Goal: Contribute content: Contribute content

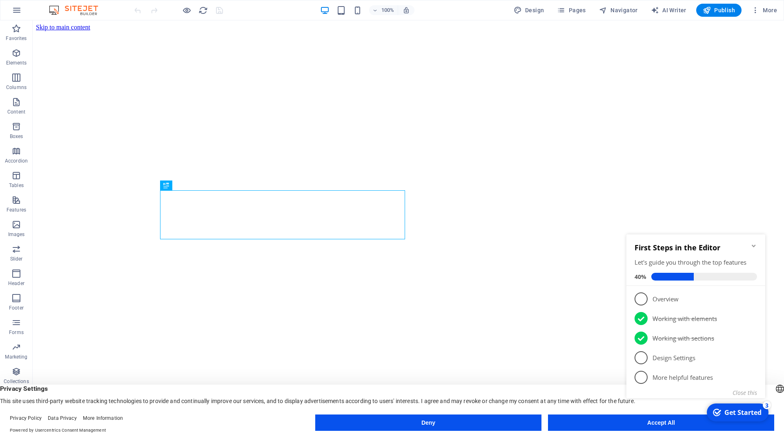
click at [753, 244] on icon "Minimize checklist" at bounding box center [753, 245] width 7 height 7
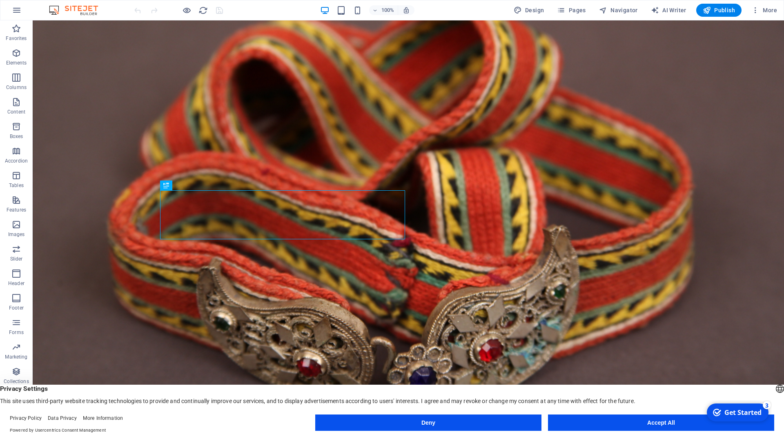
click at [0, 0] on button "Accept All" at bounding box center [0, 0] width 0 height 0
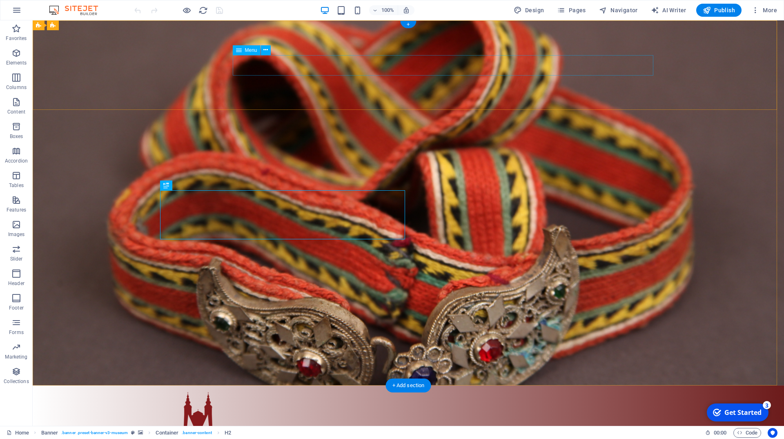
select select "1"
select select
select select "4"
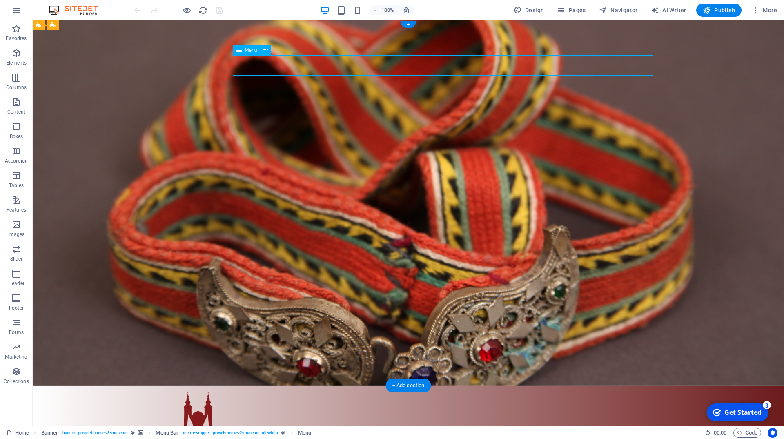
select select
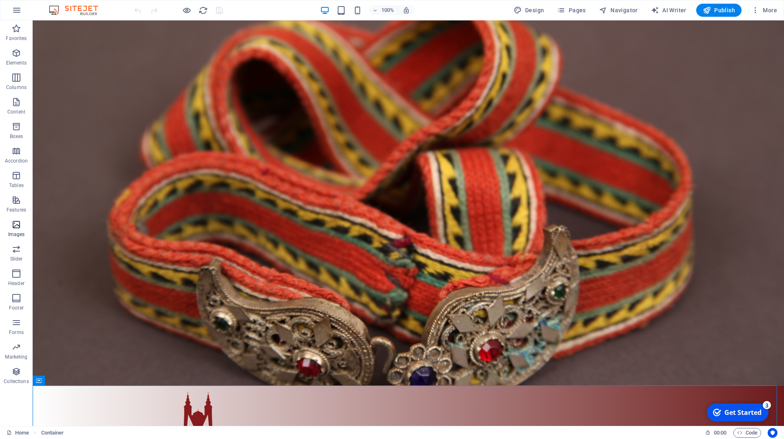
click at [23, 230] on span "Images" at bounding box center [16, 230] width 33 height 20
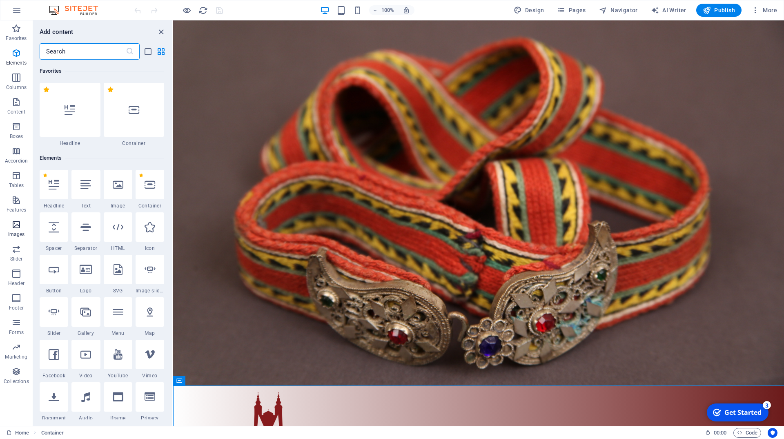
scroll to position [4138, 0]
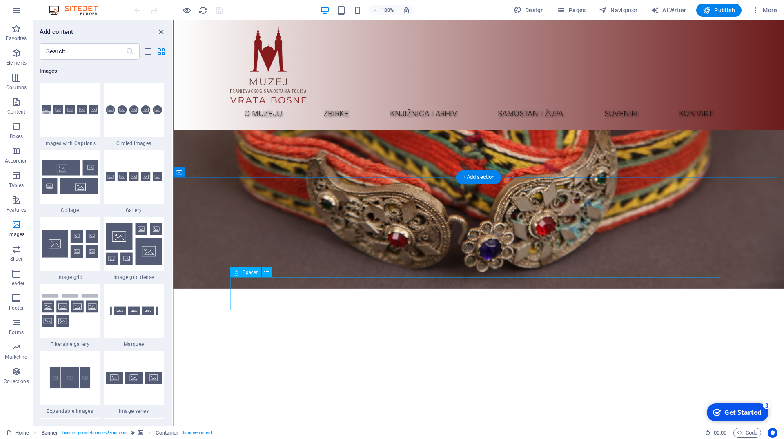
scroll to position [208, 0]
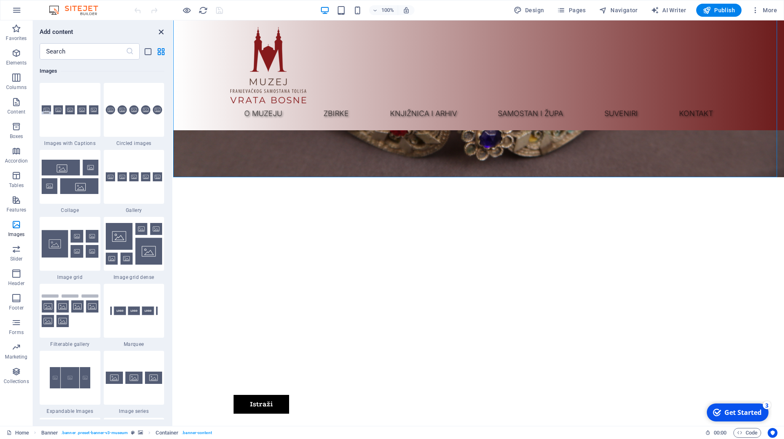
click at [162, 33] on icon "close panel" at bounding box center [160, 31] width 9 height 9
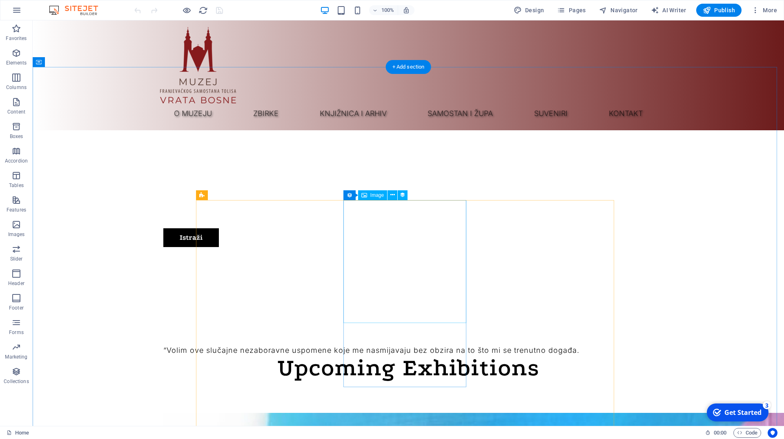
scroll to position [291, 0]
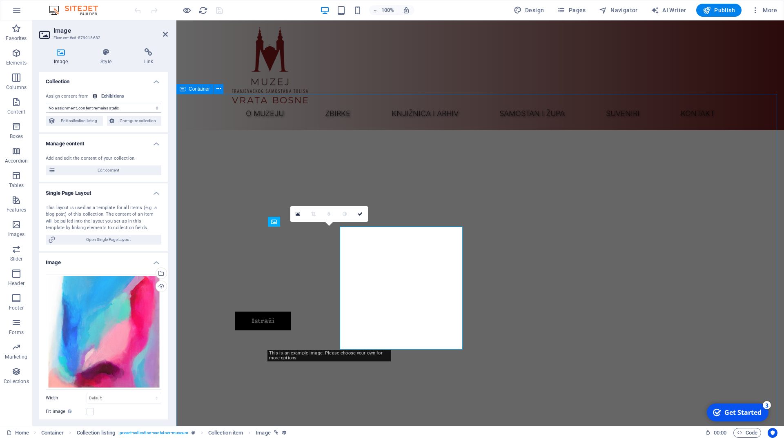
select select "exhibition-image"
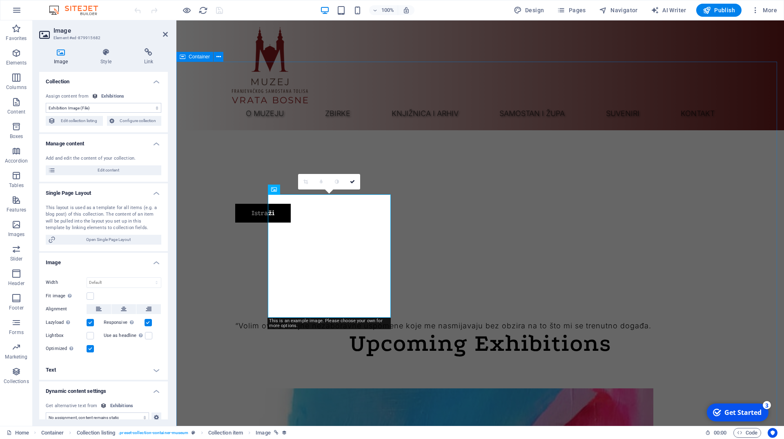
scroll to position [458, 0]
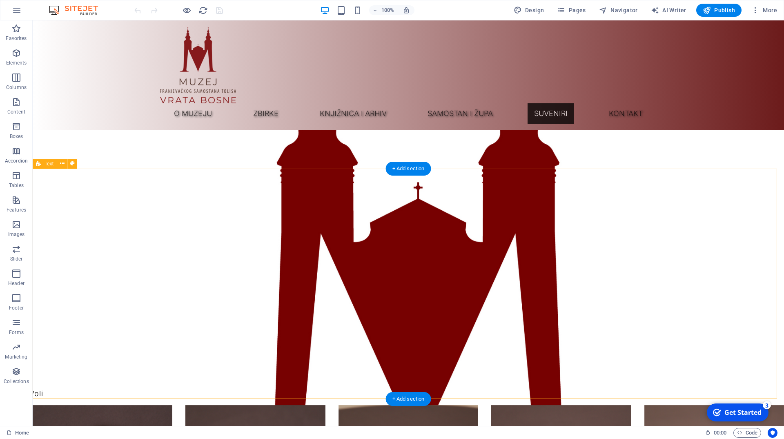
scroll to position [4954, 0]
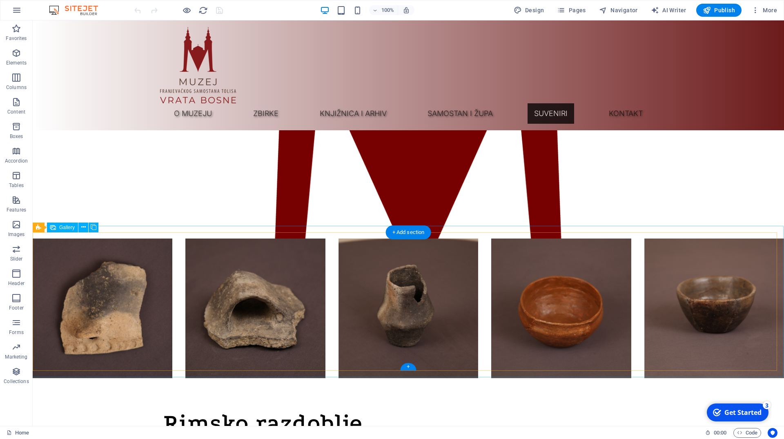
select select "4"
select select "px"
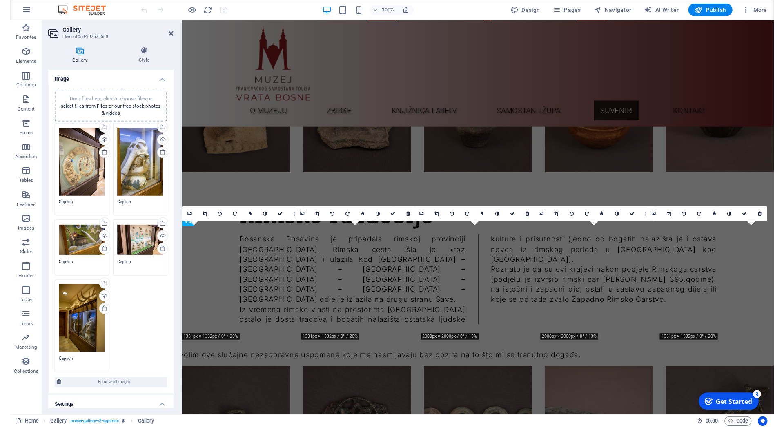
scroll to position [4609, 0]
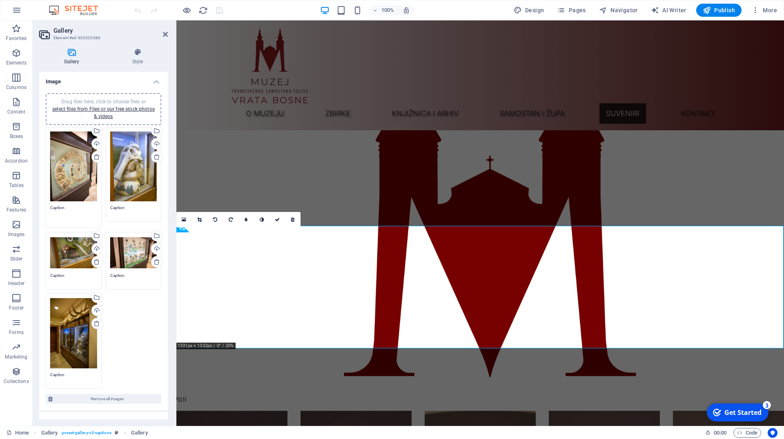
click at [67, 204] on textarea "Caption" at bounding box center [73, 213] width 47 height 18
type textarea "C"
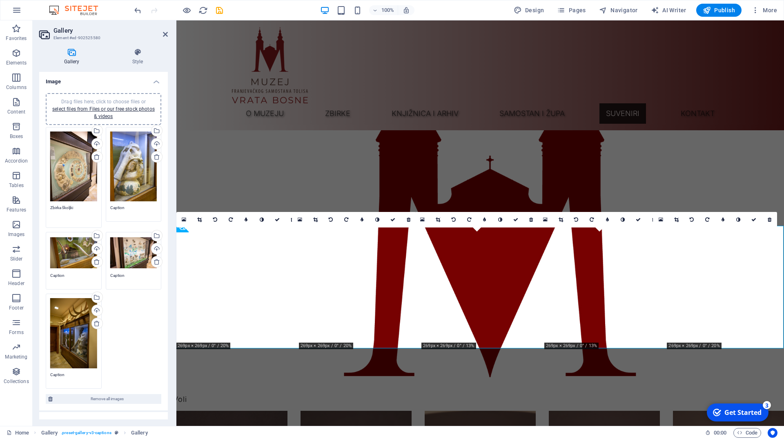
type textarea "Zbirka školjki"
click at [125, 205] on textarea "Caption" at bounding box center [133, 210] width 47 height 12
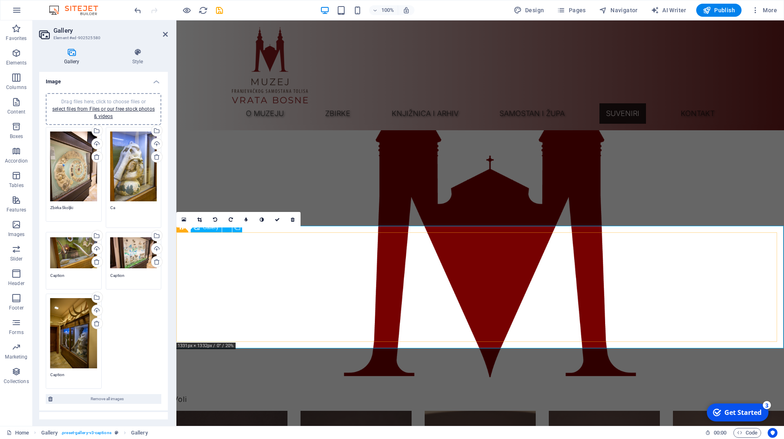
type textarea "C"
click at [123, 204] on textarea at bounding box center [133, 213] width 47 height 18
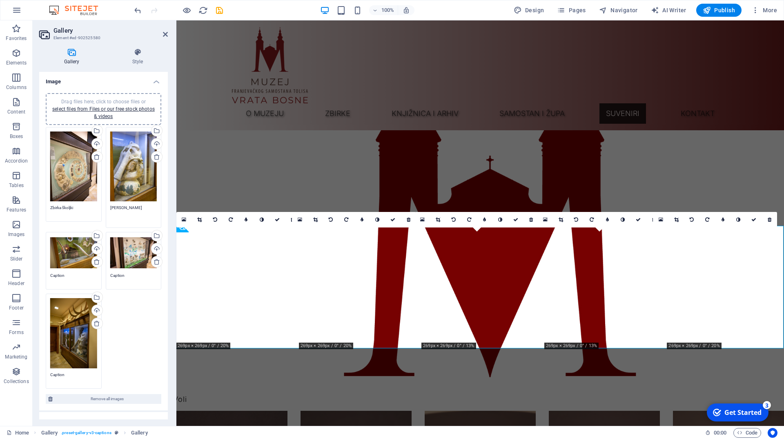
type textarea "[PERSON_NAME]"
click at [69, 274] on textarea "Caption" at bounding box center [73, 278] width 47 height 12
type textarea "C"
type textarea "Zub mamuta"
click at [134, 266] on textarea "Caption" at bounding box center [133, 272] width 47 height 12
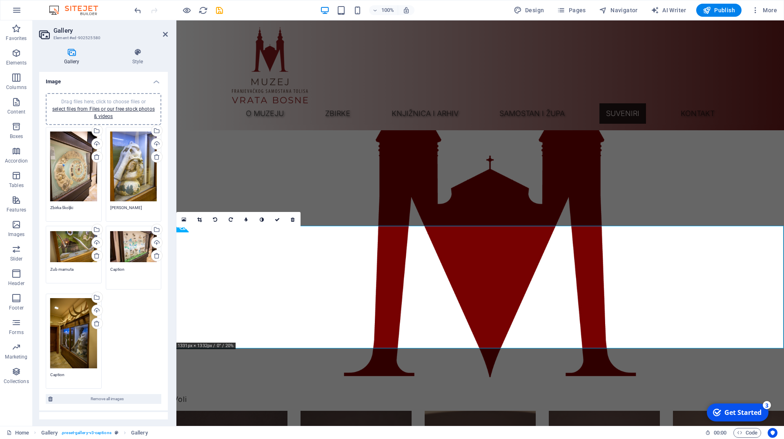
click at [137, 266] on textarea "Caption" at bounding box center [133, 275] width 47 height 18
type textarea "C"
click at [65, 369] on textarea "Caption" at bounding box center [73, 374] width 47 height 18
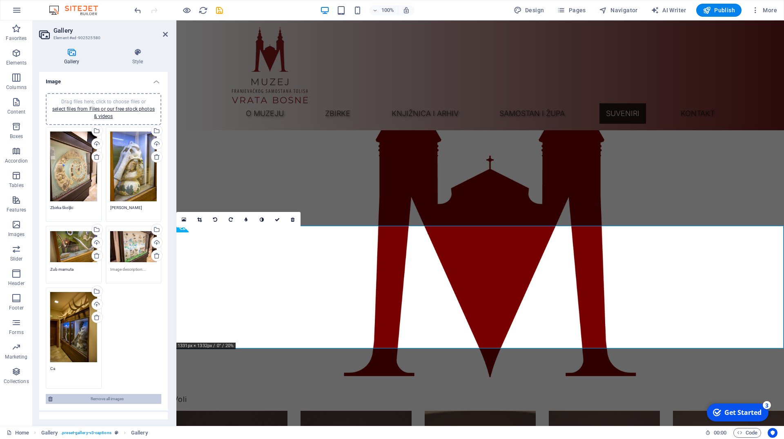
type textarea "C"
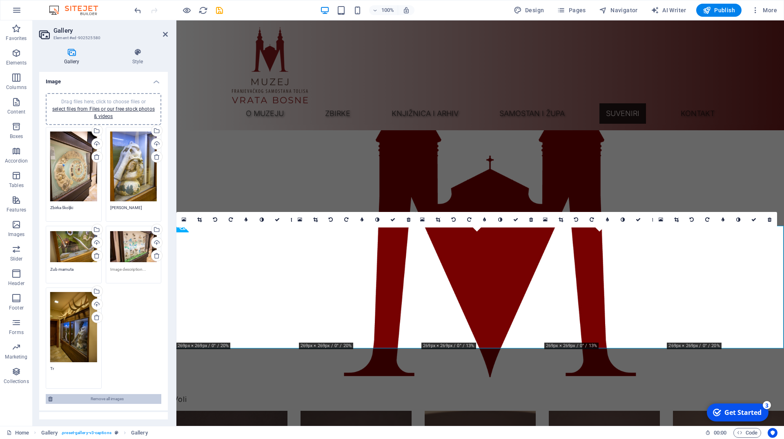
type textarea "T"
type textarea "Prapovijesne životinje"
click at [129, 313] on div "Drag files here, click to choose files or select files from Files or our free s…" at bounding box center [104, 258] width 120 height 266
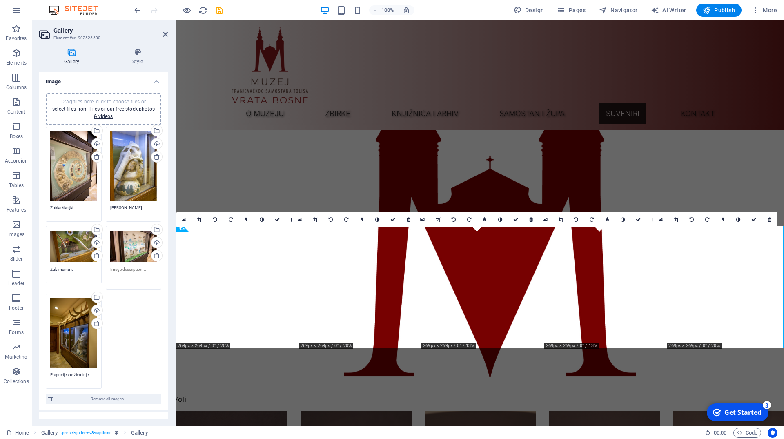
click at [128, 266] on textarea at bounding box center [133, 275] width 47 height 18
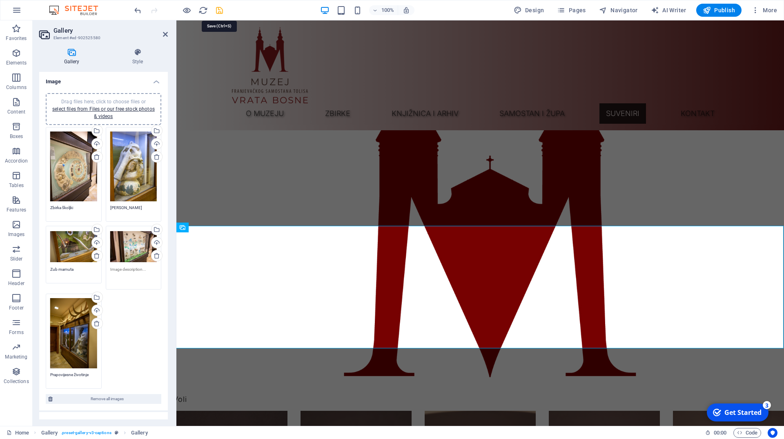
click at [220, 13] on icon "save" at bounding box center [219, 10] width 9 height 9
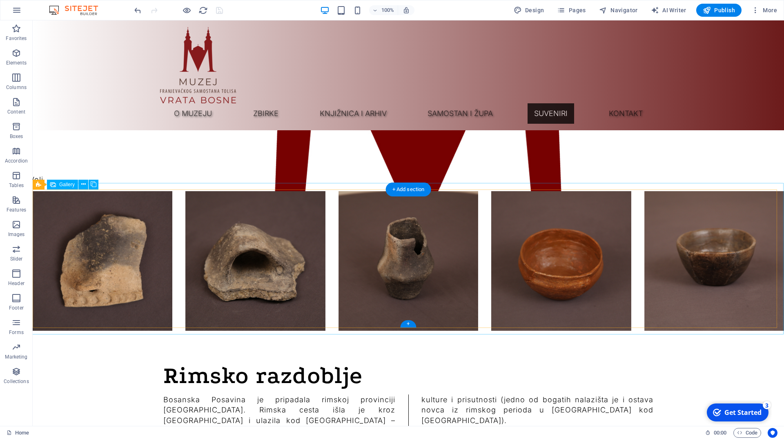
scroll to position [4996, 0]
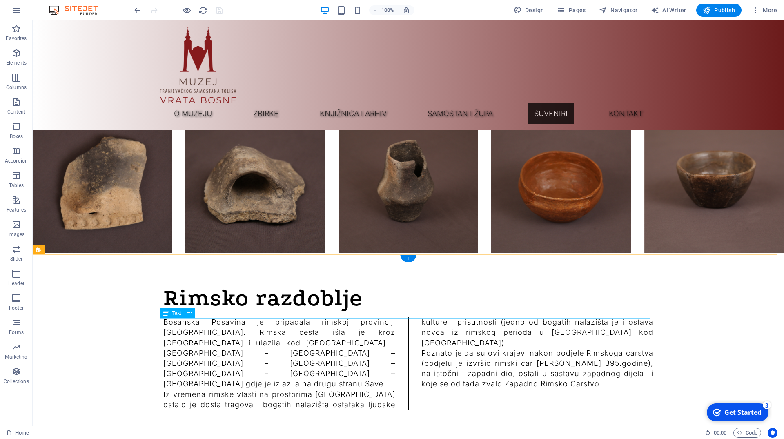
scroll to position [4912, 0]
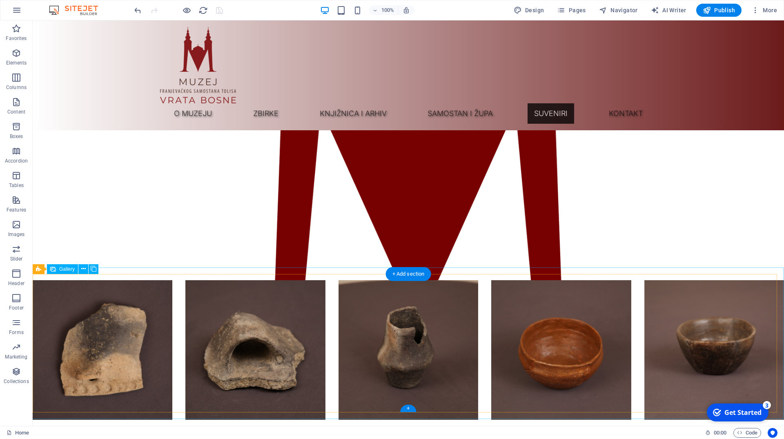
select select "4"
select select "px"
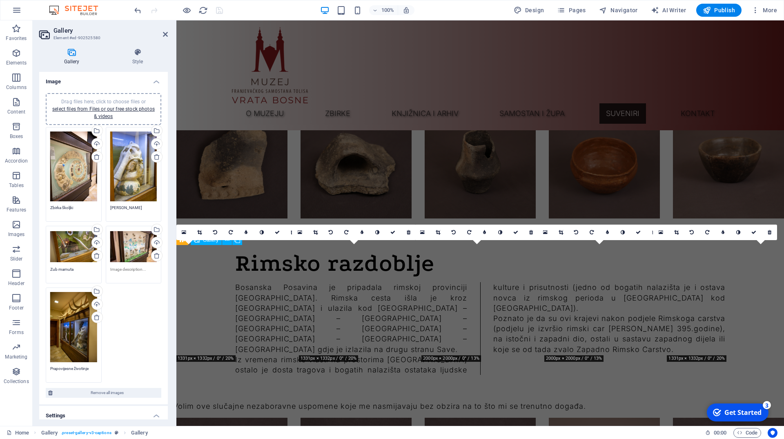
scroll to position [4596, 0]
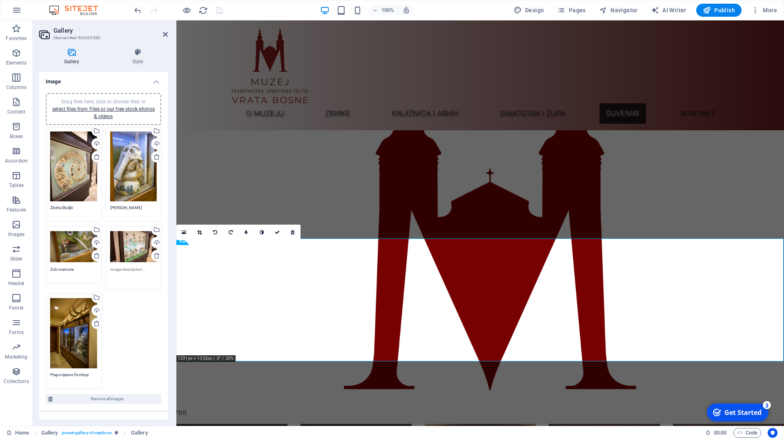
click at [118, 267] on textarea at bounding box center [133, 275] width 47 height 18
type textarea "Minerali i stijene"
click at [126, 327] on div "Drag files here, click to choose files or select files from Files or our free s…" at bounding box center [104, 258] width 120 height 266
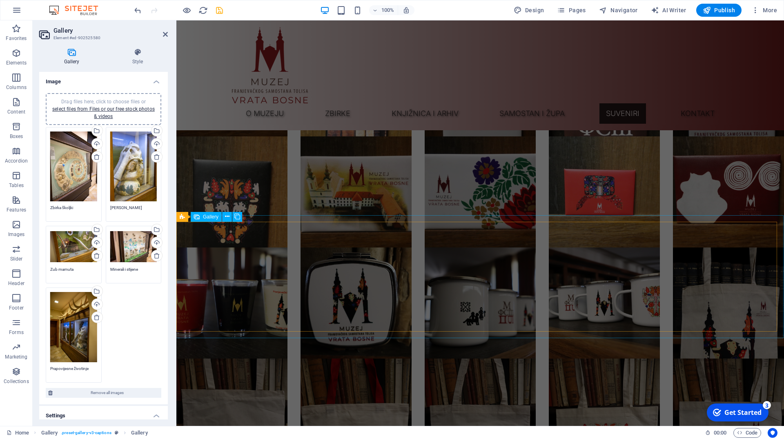
scroll to position [3597, 0]
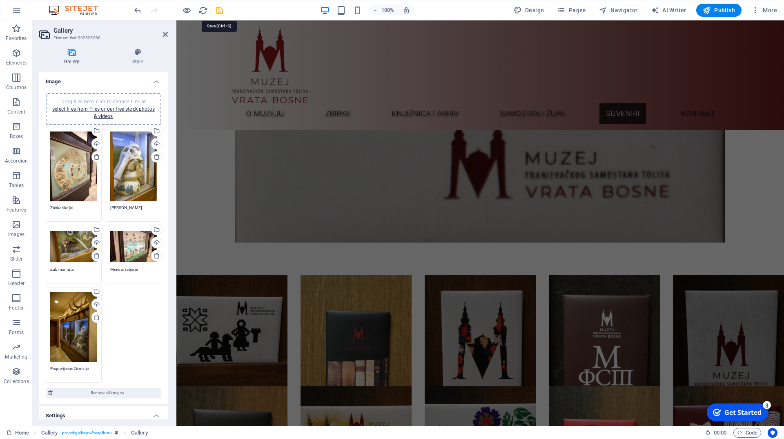
click at [219, 9] on icon "save" at bounding box center [219, 10] width 9 height 9
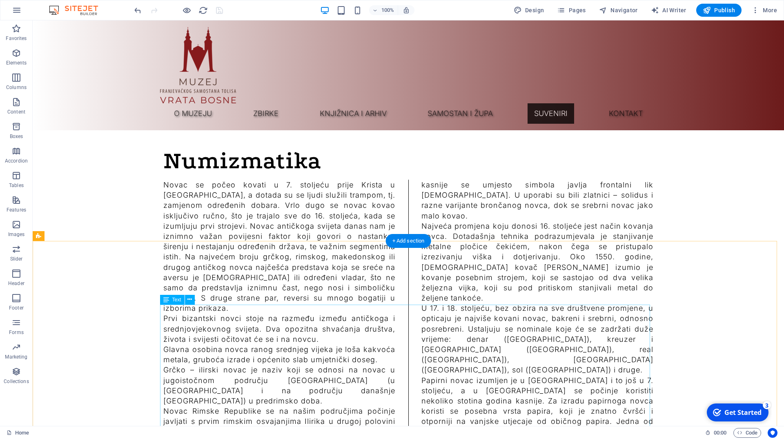
scroll to position [6447, 0]
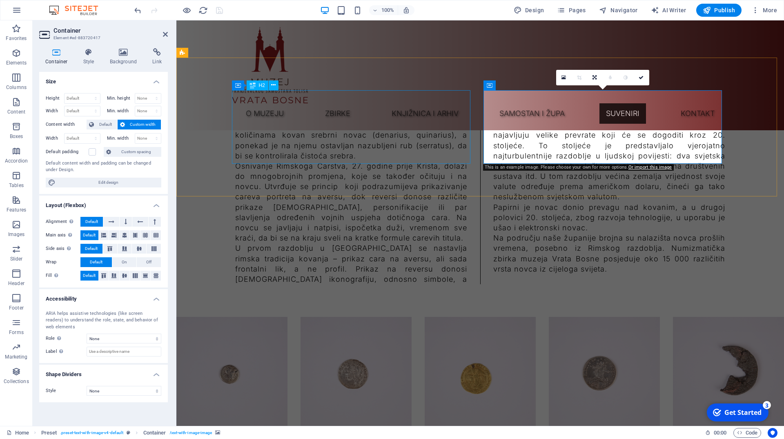
scroll to position [6016, 0]
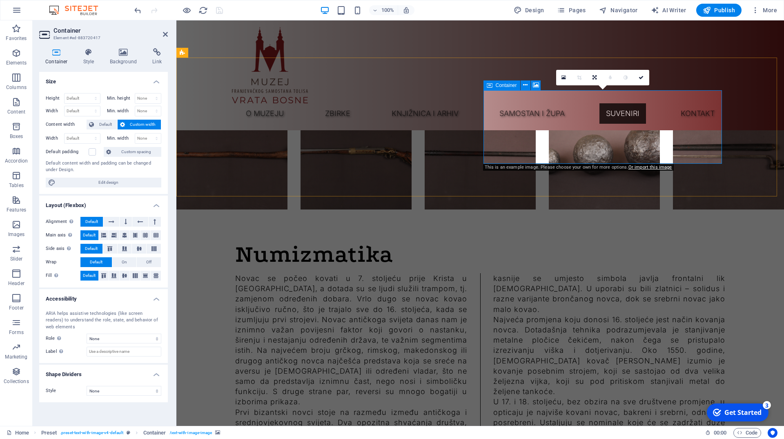
click at [125, 54] on icon at bounding box center [124, 52] width 40 height 8
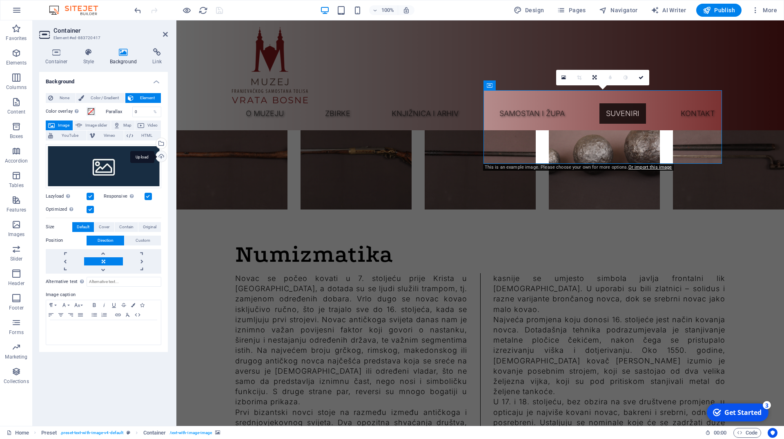
click at [162, 156] on div "Upload" at bounding box center [160, 157] width 12 height 12
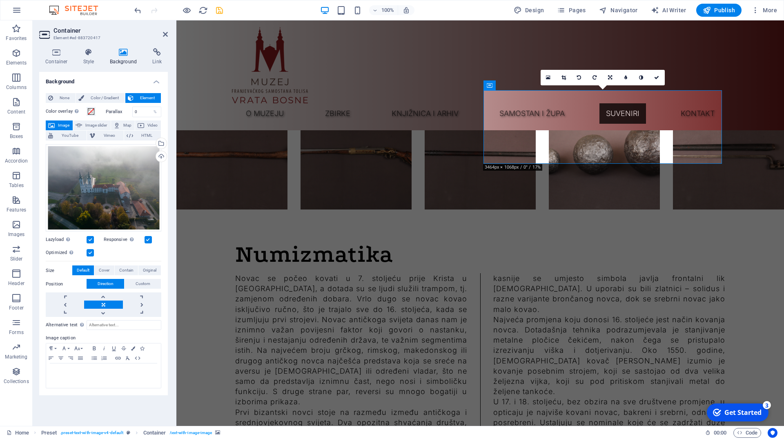
click at [227, 13] on div "100% Design Pages Navigator AI Writer Publish More" at bounding box center [456, 10] width 647 height 13
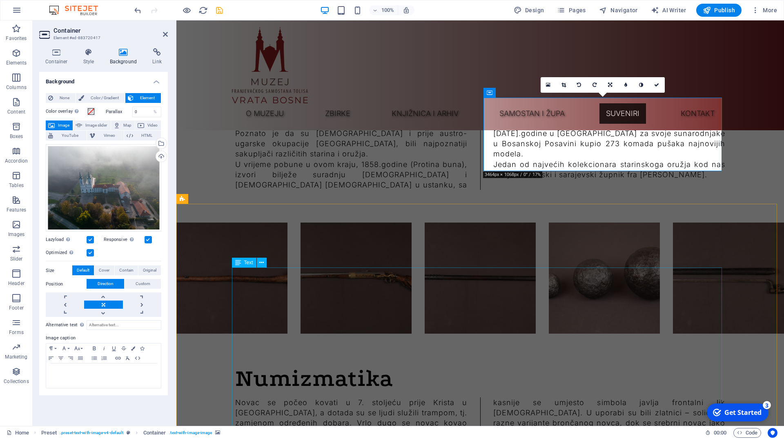
scroll to position [5850, 0]
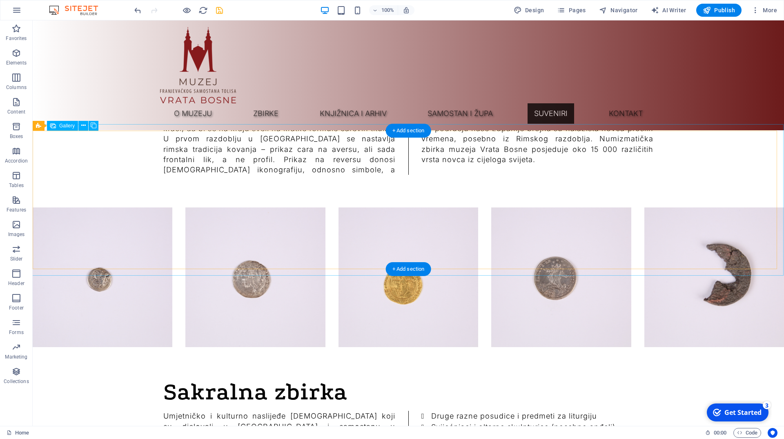
scroll to position [6553, 0]
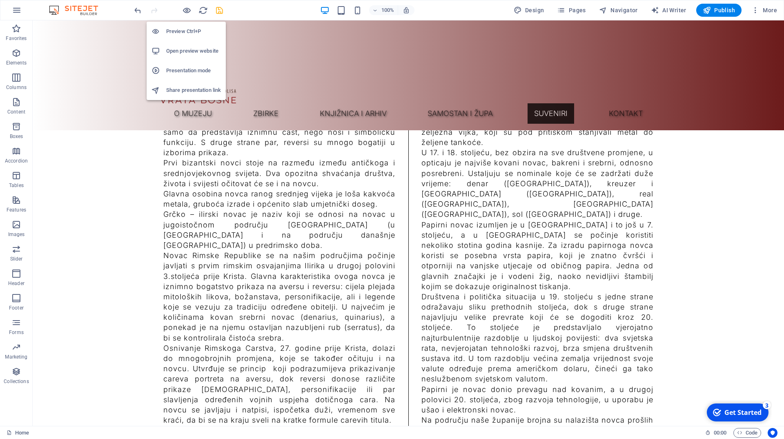
click at [192, 27] on h6 "Preview Ctrl+P" at bounding box center [193, 32] width 55 height 10
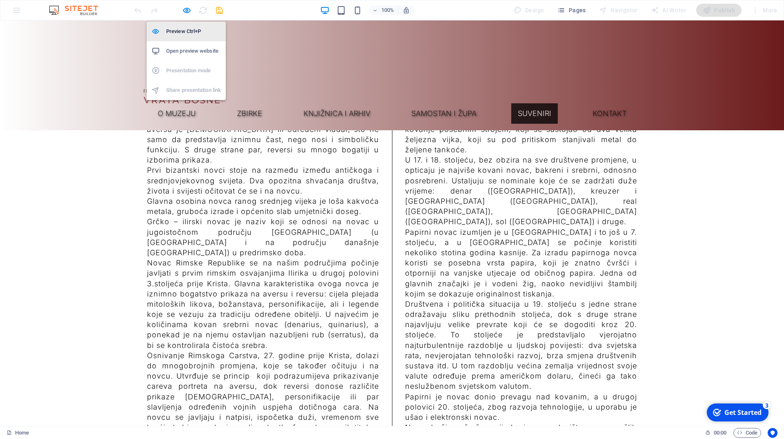
scroll to position [6613, 0]
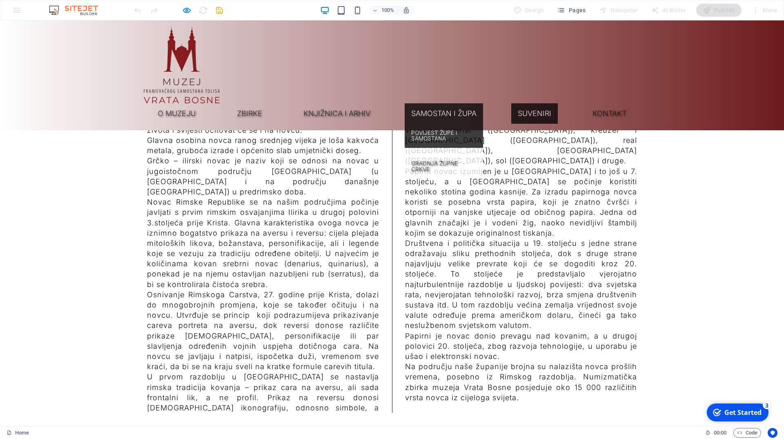
click at [464, 124] on link "Povijest župe i samostana" at bounding box center [443, 136] width 78 height 24
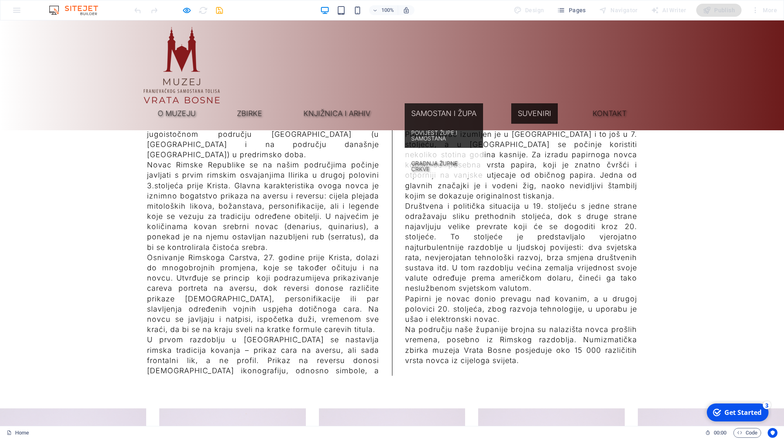
scroll to position [6656, 0]
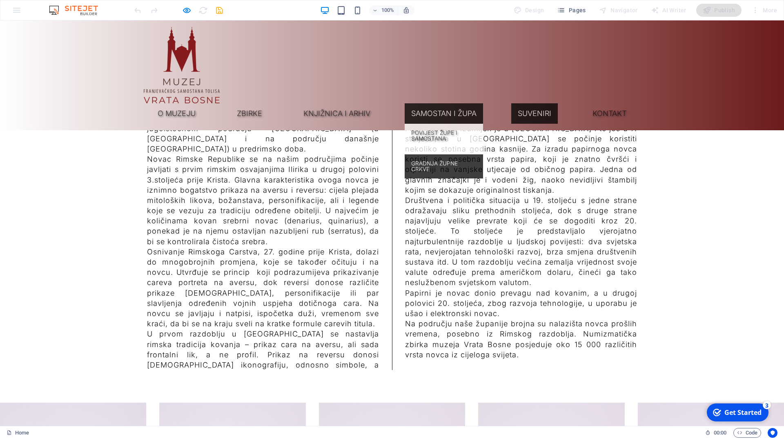
click at [455, 154] on link "Gradnja župne crkve" at bounding box center [443, 166] width 78 height 24
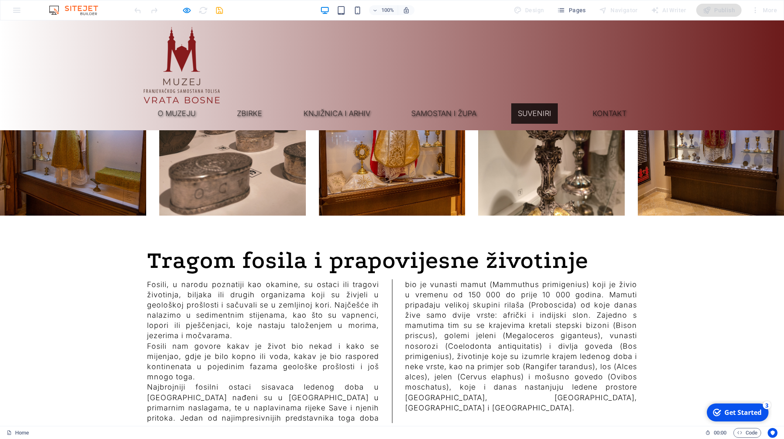
scroll to position [7519, 0]
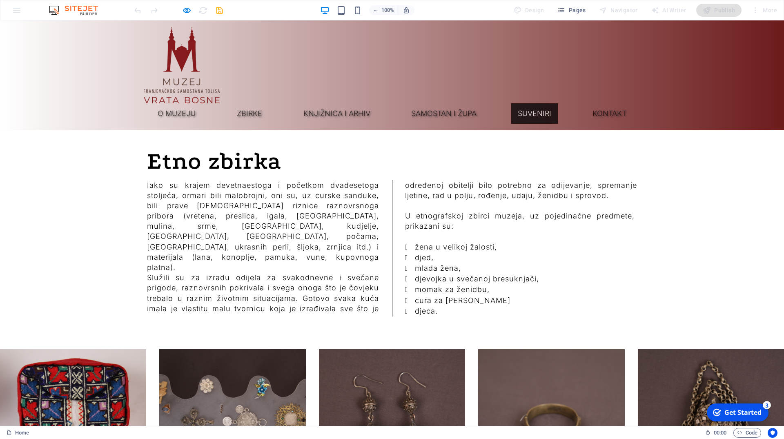
scroll to position [8186, 0]
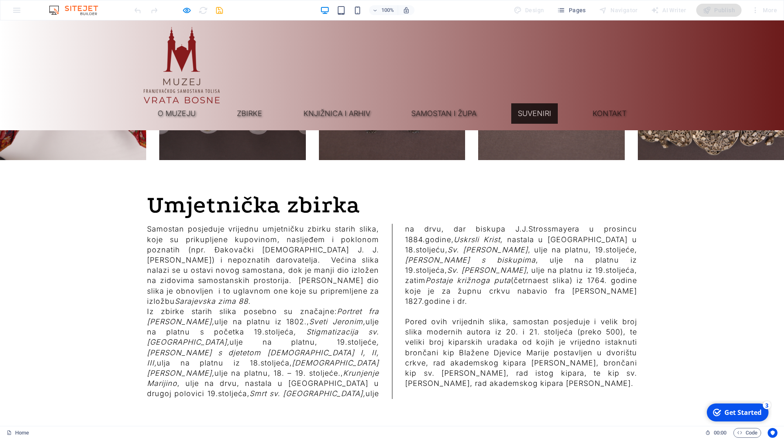
scroll to position [8310, 0]
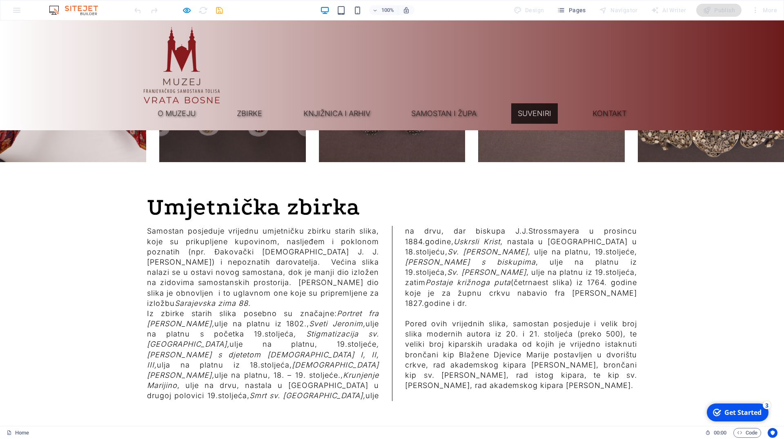
type input "fsds"
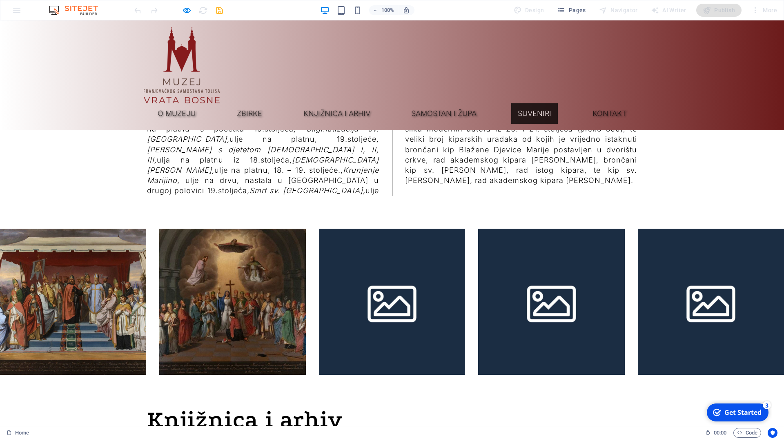
scroll to position [8519, 0]
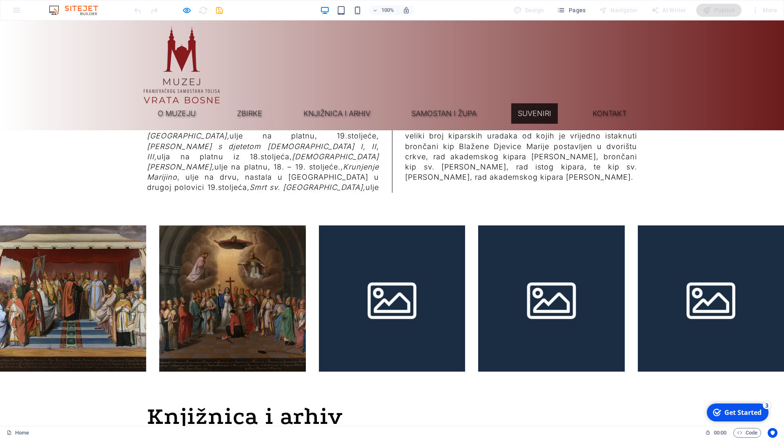
type textarea "asfa"
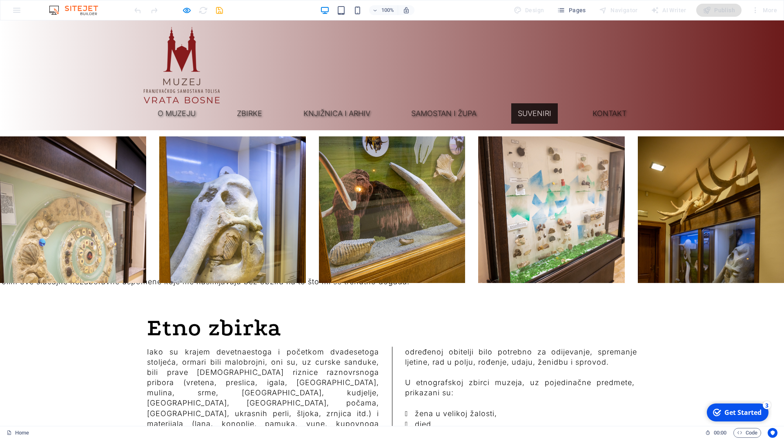
scroll to position [7519, 0]
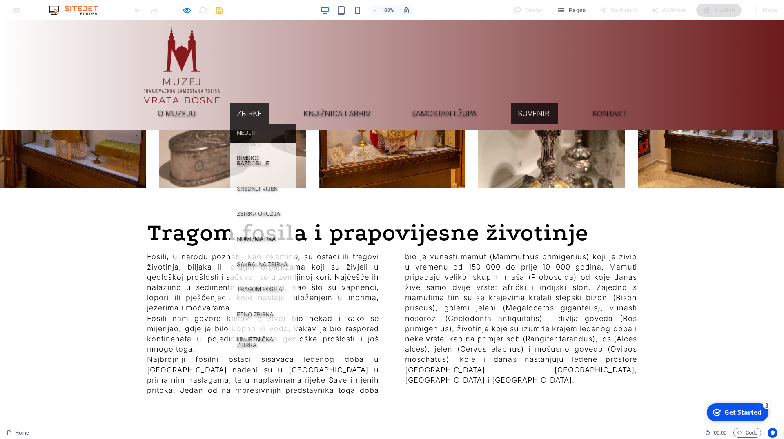
click at [295, 124] on link "Neolit" at bounding box center [262, 133] width 65 height 19
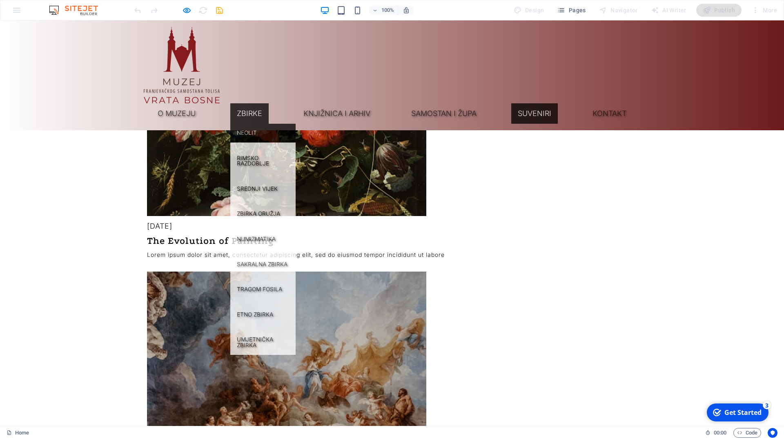
scroll to position [2323, 0]
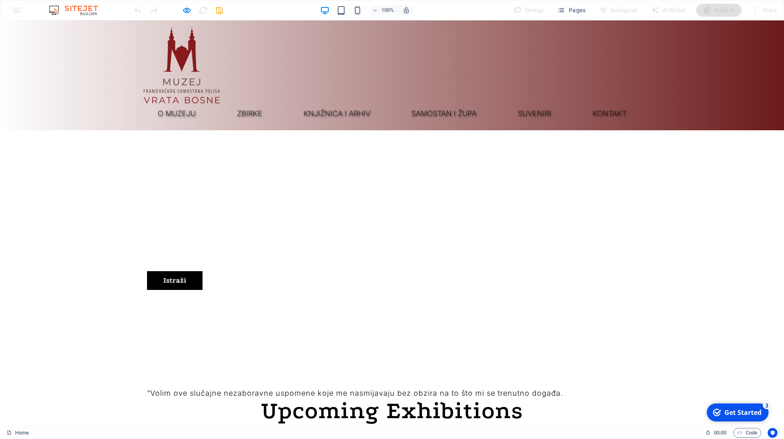
scroll to position [325, 0]
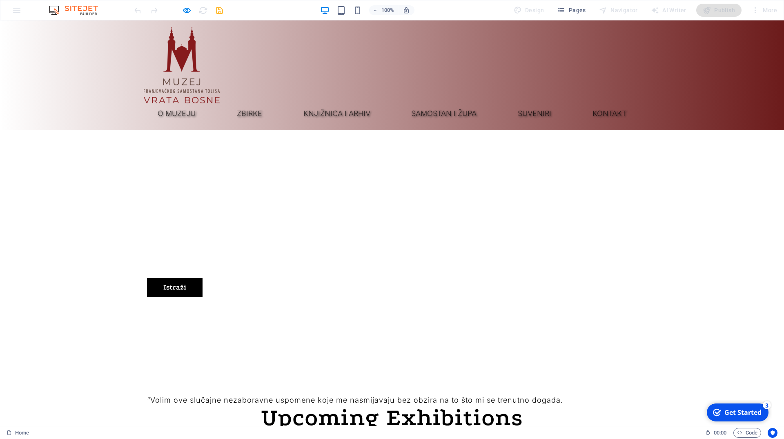
click at [374, 395] on p "“Volim ove slučajne nezaboravne uspomene koje me nasmijavaju bez obzira na to š…" at bounding box center [392, 400] width 490 height 10
click at [336, 395] on p "“Volim ove slučajne nezaboravne uspomene koje me nasmijavaju bez obzira na to š…" at bounding box center [392, 400] width 490 height 10
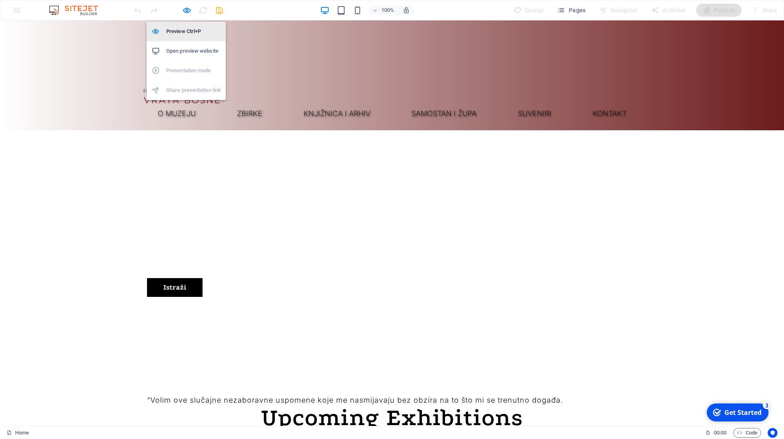
click at [183, 27] on h6 "Preview Ctrl+P" at bounding box center [193, 32] width 55 height 10
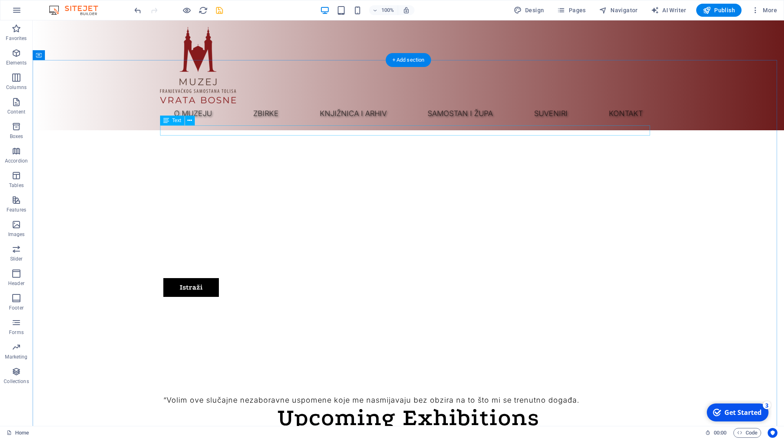
click at [300, 395] on div "“Volim ove slučajne nezaboravne uspomene koje me nasmijavaju bez obzira na to š…" at bounding box center [408, 400] width 490 height 10
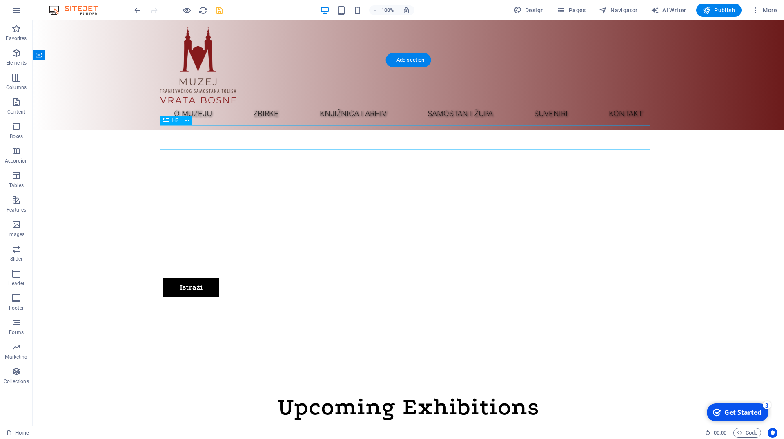
click at [373, 395] on div "Upcoming Exhibitions" at bounding box center [408, 407] width 490 height 24
click at [433, 395] on div "Upcoming Exhibitions" at bounding box center [408, 407] width 490 height 24
click at [456, 395] on div "Upcoming Exhibitions" at bounding box center [408, 407] width 490 height 24
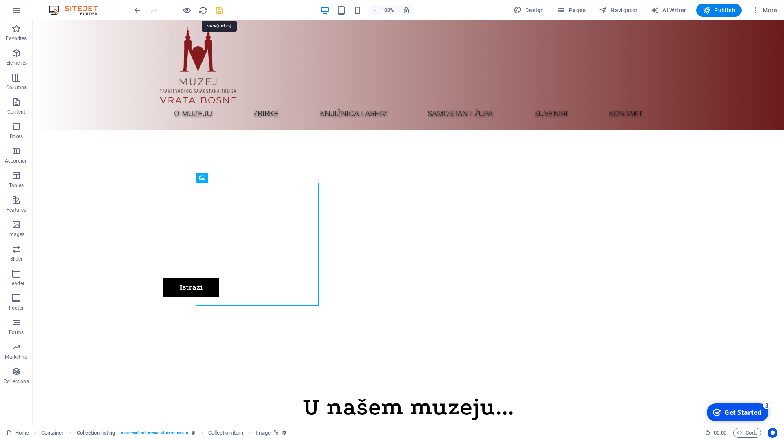
click at [222, 9] on icon "save" at bounding box center [219, 10] width 9 height 9
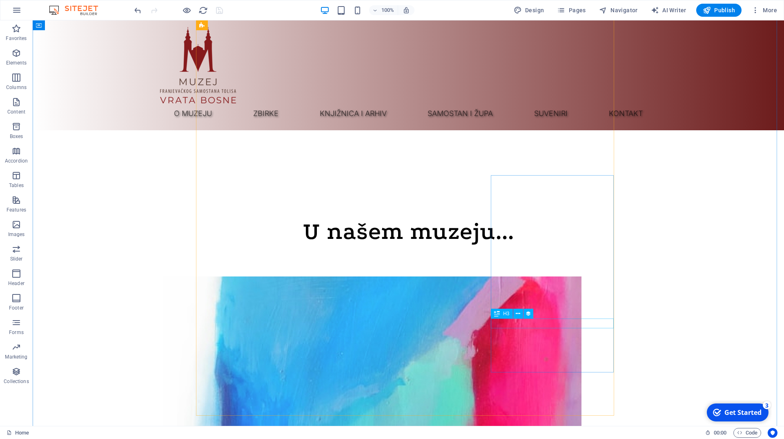
scroll to position [575, 0]
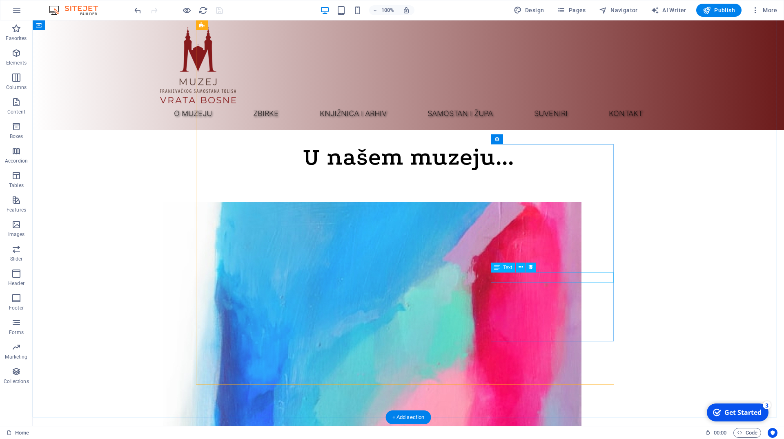
select select "exhibition-date"
select select "3"
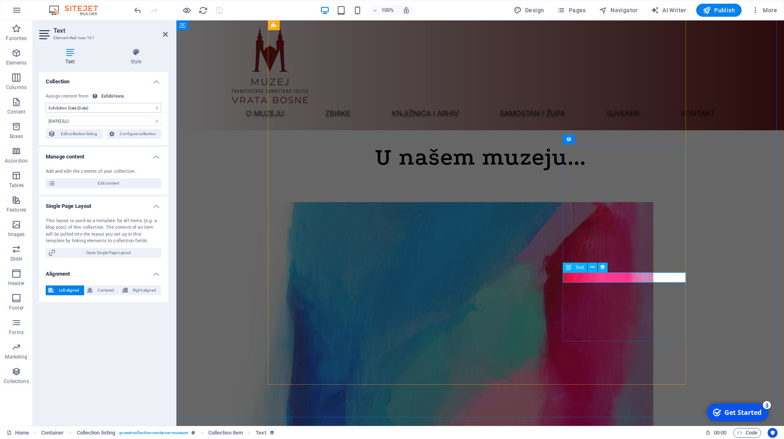
click at [46, 116] on select "[DATE] (l) [DATE] (L) [DATE] (ll) [DATE] (LL) [DATE] 11:58 AM (lll) [DATE] 11:5…" at bounding box center [104, 121] width 116 height 10
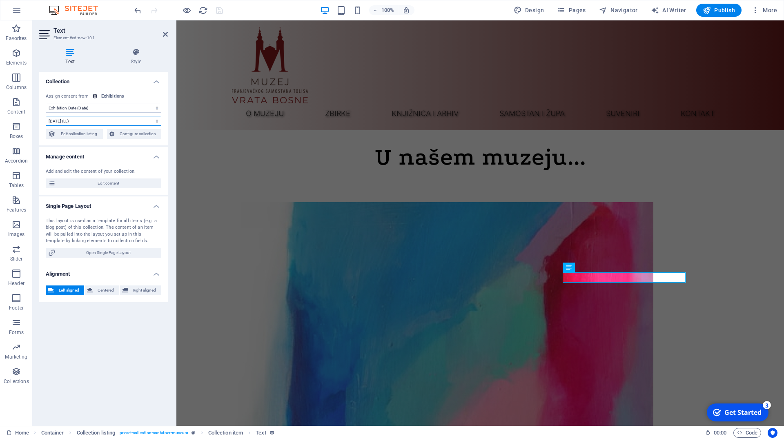
click at [151, 122] on select "[DATE] (l) [DATE] (L) [DATE] (ll) [DATE] (LL) [DATE] 11:58 AM (lll) [DATE] 11:5…" at bounding box center [104, 121] width 116 height 10
click at [80, 134] on span "Edit collection listing" at bounding box center [79, 134] width 42 height 10
select select "68aeab4ea1190e8f620b77ab"
select select "columns.exhibition-date_ASC"
select select "columns.featured-exhibition"
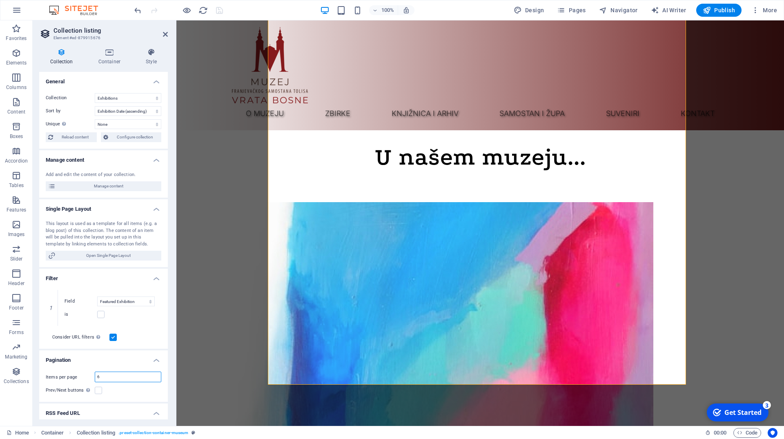
click at [129, 380] on input "6" at bounding box center [128, 377] width 66 height 10
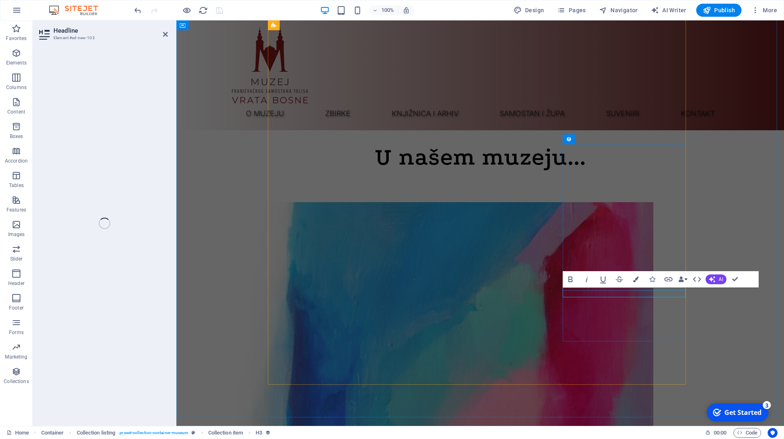
select select "name"
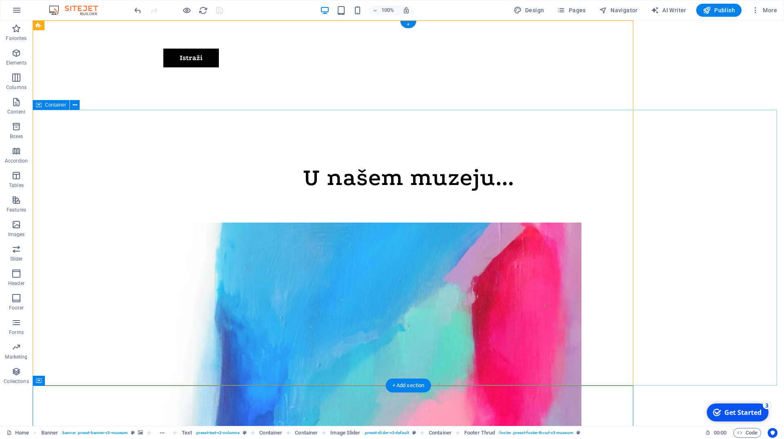
click at [607, 100] on div "Muzej Vrata Bosne Mjesto gdje prošlost oživljava, a svaki eksponat priča svoju …" at bounding box center [408, 10] width 751 height 180
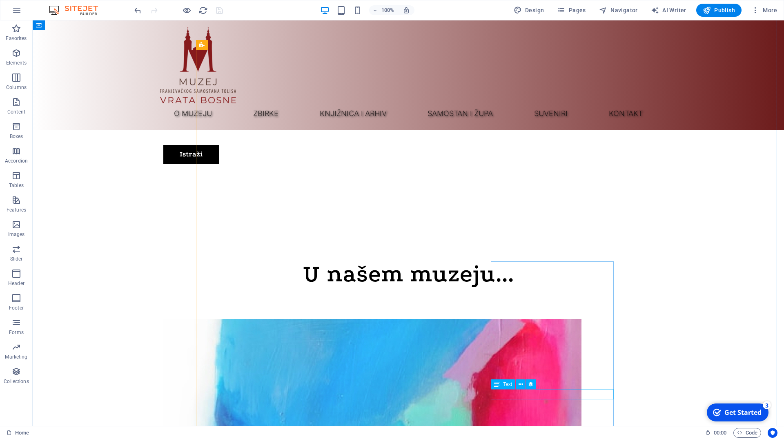
scroll to position [624, 0]
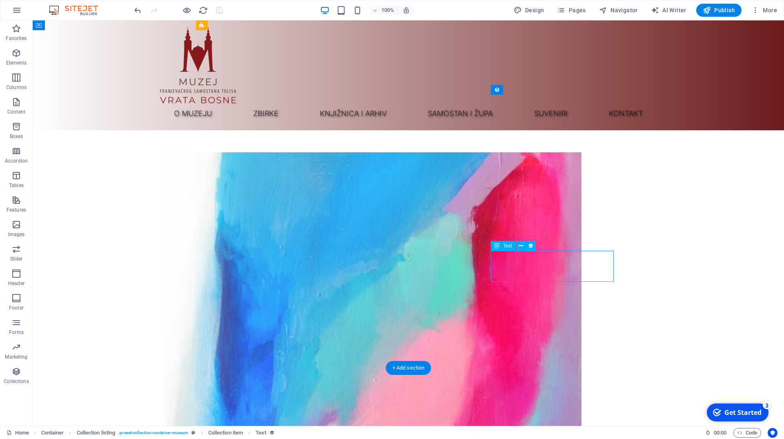
select select "exhibition-intro"
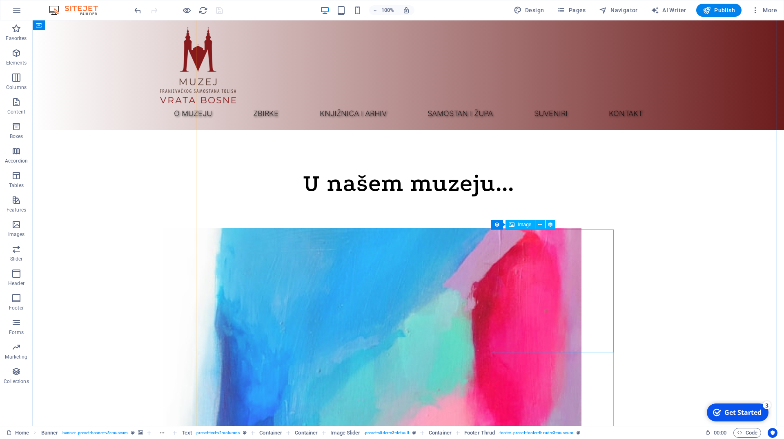
scroll to position [583, 0]
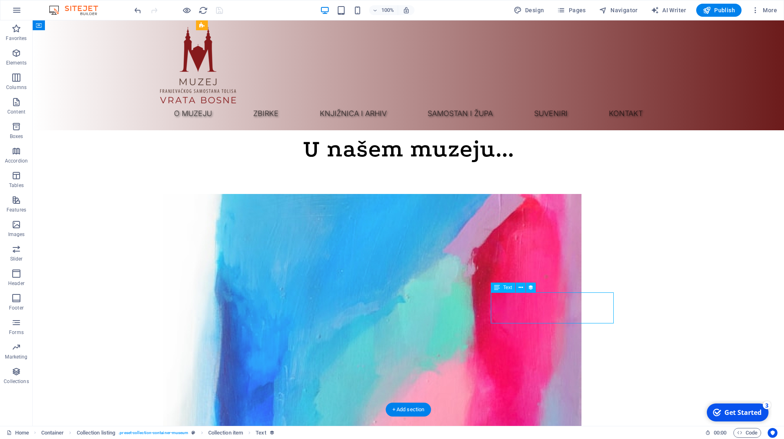
select select "exhibition-intro"
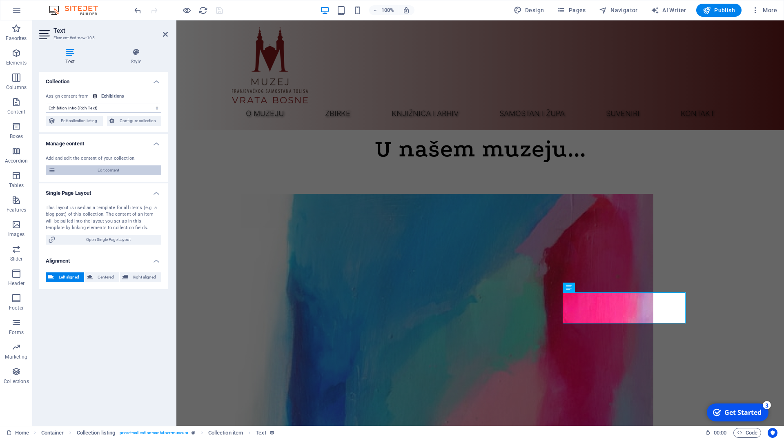
click at [101, 167] on span "Edit content" at bounding box center [108, 170] width 101 height 10
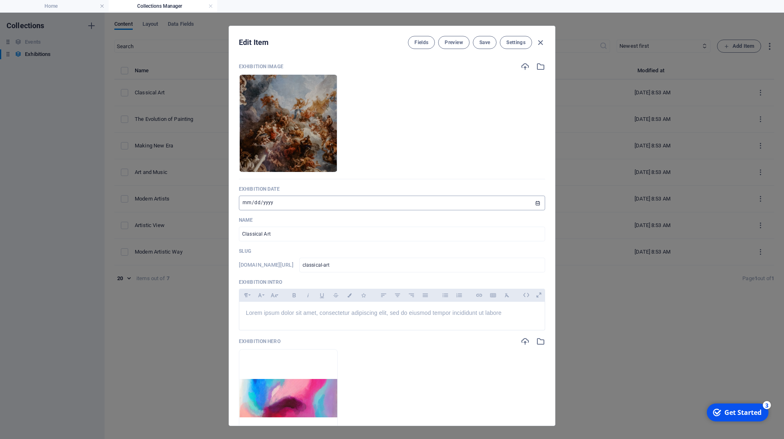
click at [532, 206] on input "[DATE]" at bounding box center [392, 202] width 306 height 15
click at [280, 201] on input "[DATE]" at bounding box center [392, 202] width 306 height 15
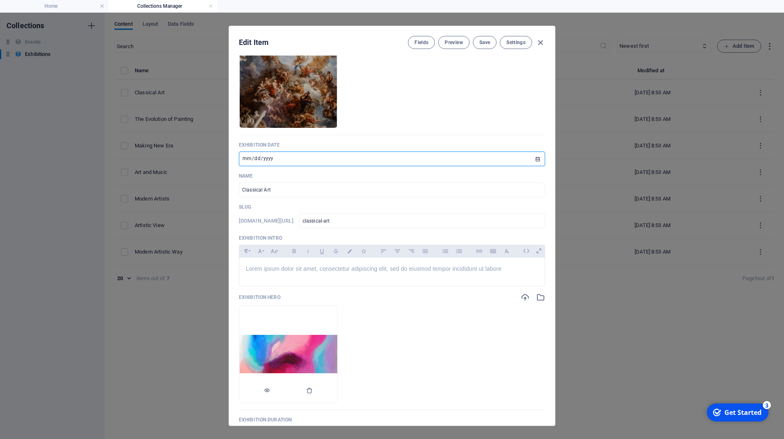
scroll to position [37, 0]
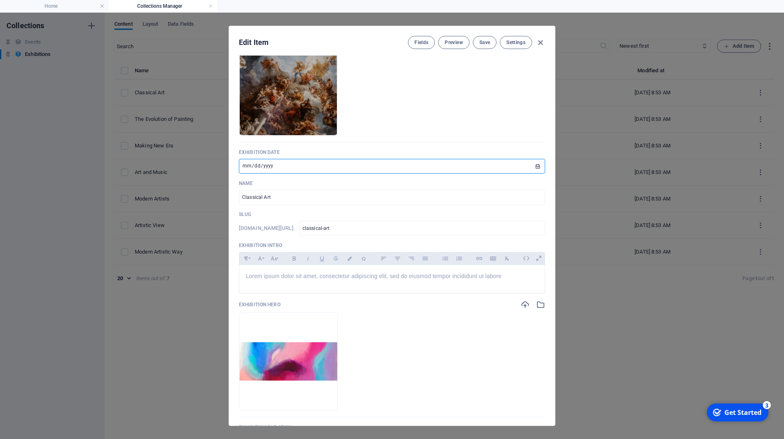
click at [346, 167] on input "[DATE]" at bounding box center [392, 166] width 306 height 15
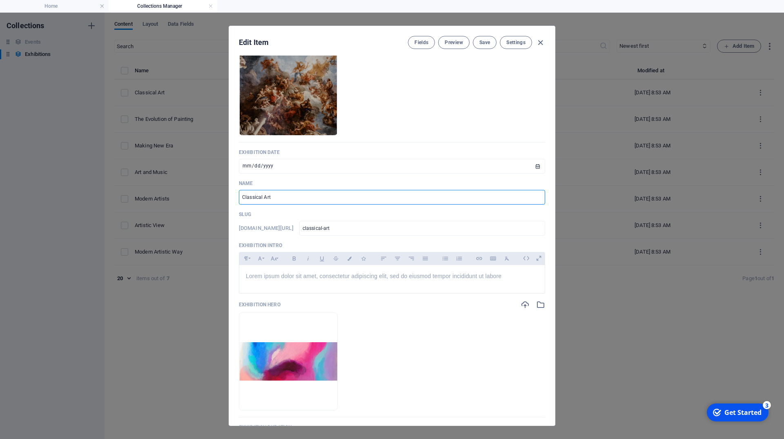
drag, startPoint x: 282, startPoint y: 198, endPoint x: 192, endPoint y: 197, distance: 90.2
click at [239, 197] on input "Classical Art" at bounding box center [392, 197] width 306 height 15
type input "O"
type input "o"
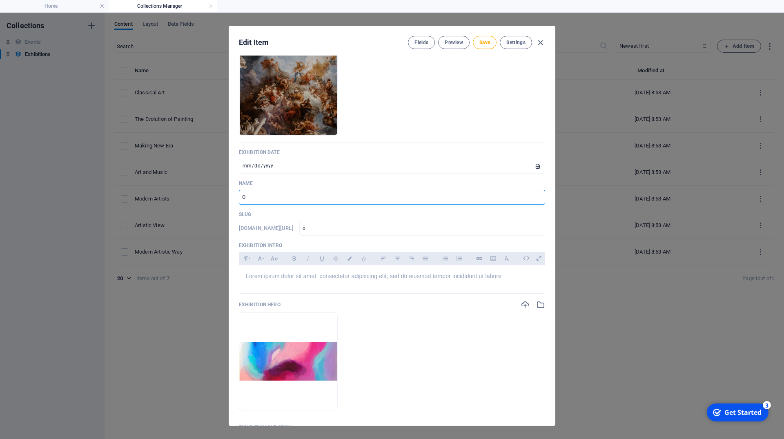
type input "Ot"
type input "ot"
type input "Otv"
type input "otv"
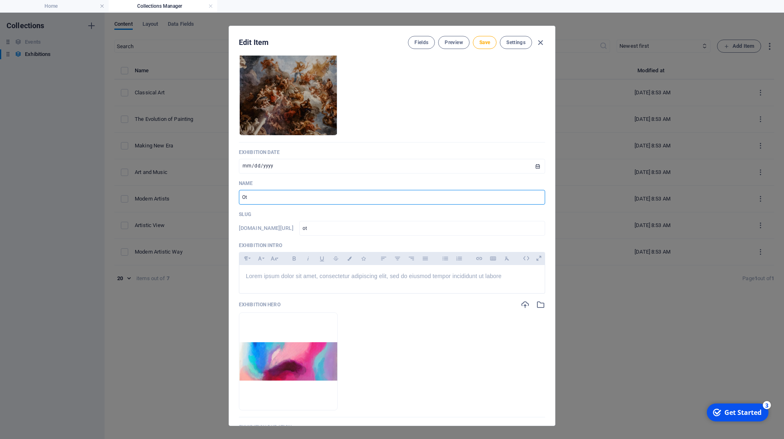
type input "otv"
type input "Otvo"
type input "otvo"
type input "Otvor"
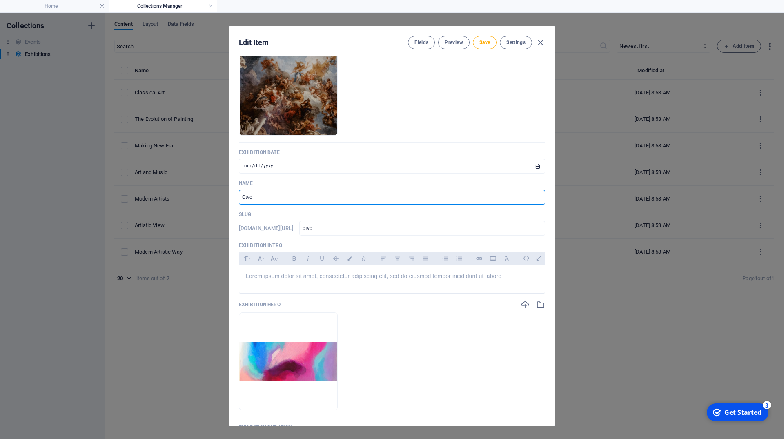
type input "otvor"
type input "Otvore"
type input "otvore"
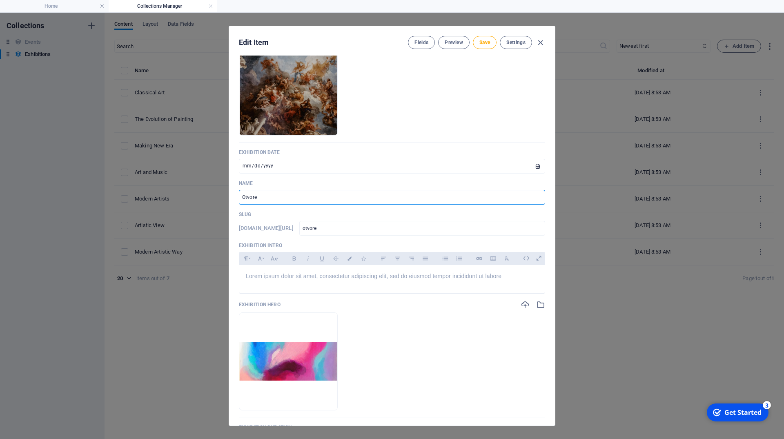
type input "Otvoren"
type input "otvoren"
type input "Otvoren m"
type input "otvoren-m"
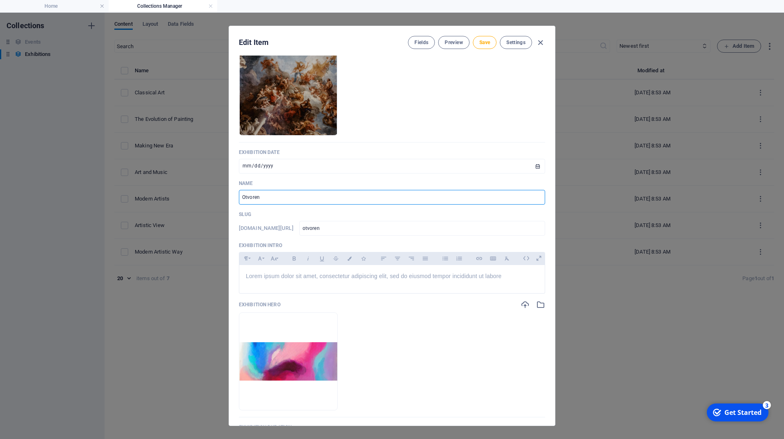
type input "otvoren-m"
type input "Otvoren mu"
type input "otvoren-mu"
type input "Otvoren muz"
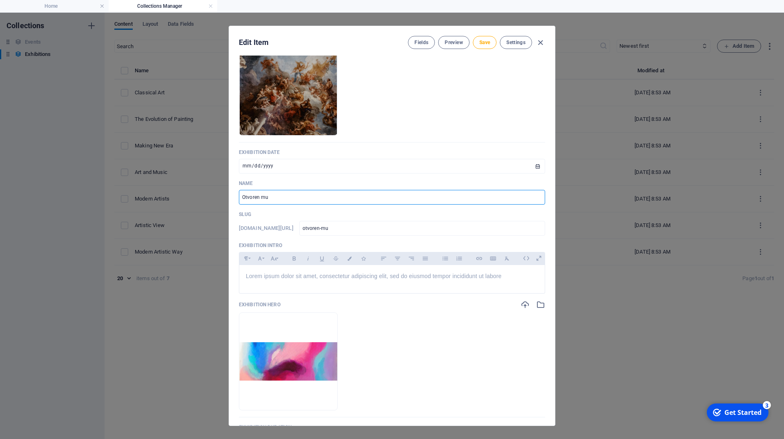
type input "otvoren-muz"
type input "Otvoren muze"
type input "otvoren-muze"
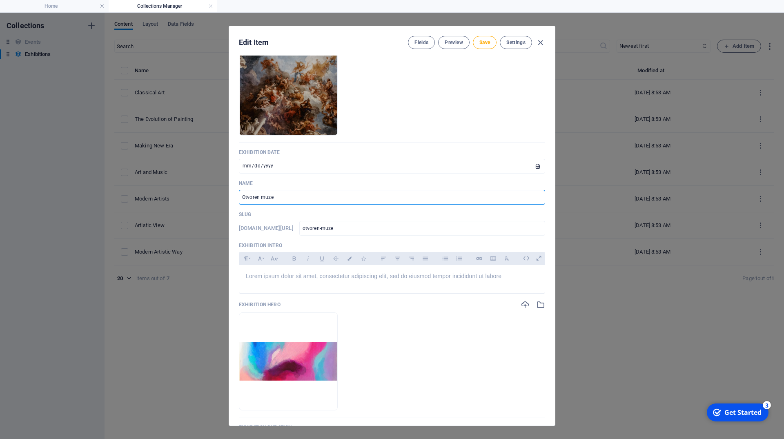
type input "Otvoren muzej"
type input "otvoren-muzej"
type input "Otvoren muzej V"
type input "otvoren-muzej-v"
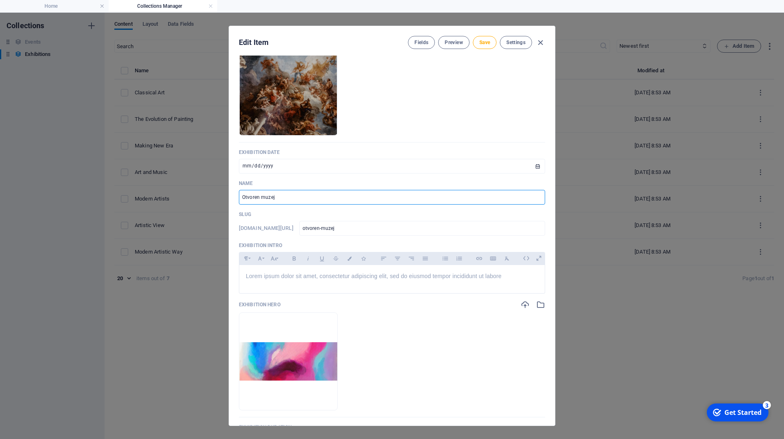
type input "otvoren-muzej-v"
type input "Otvoren muzej Vr"
type input "otvoren-muzej-vr"
type input "Otvoren muzej Vra"
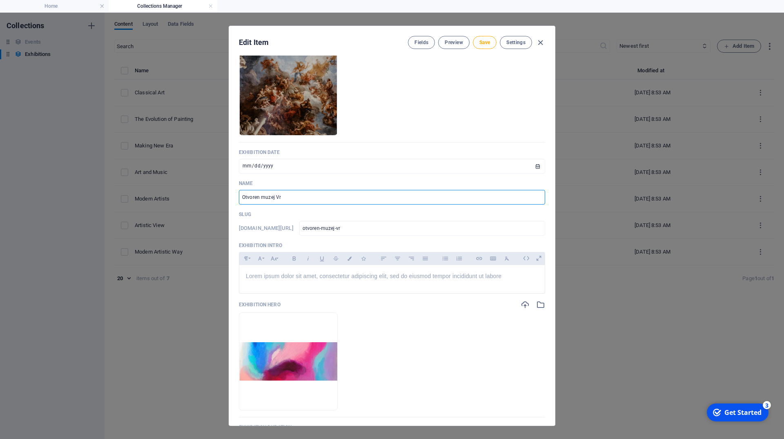
type input "otvoren-muzej-vra"
type input "Otvoren muzej Vrat"
type input "otvoren-muzej-vrat"
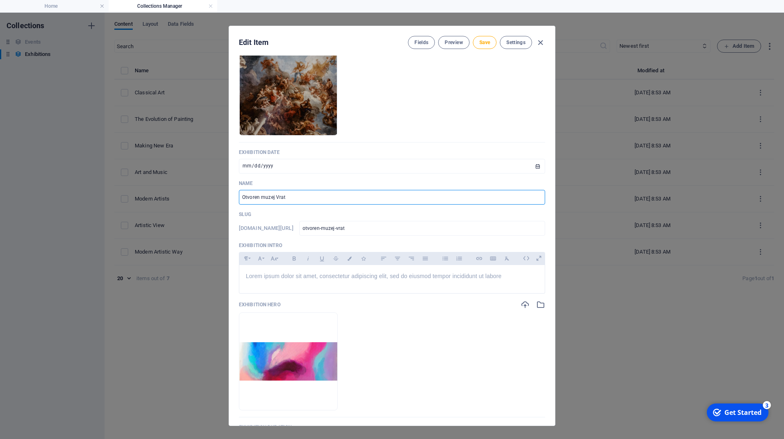
type input "Otvoren muzej Vrata"
type input "otvoren-muzej-vrata"
type input "Otvoren muzej Vrata B"
type input "otvoren-muzej-vrata-b"
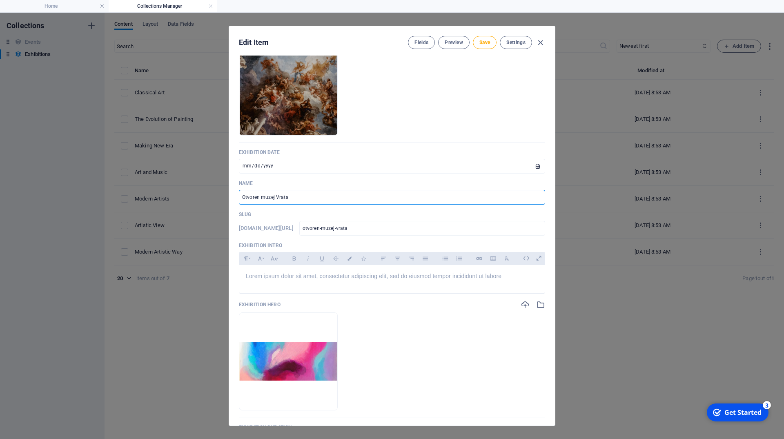
type input "otvoren-muzej-vrata-b"
type input "Otvoren muzej Vrata Bo"
type input "otvoren-muzej-vrata-bo"
type input "Otvoren muzej Vrata Bos"
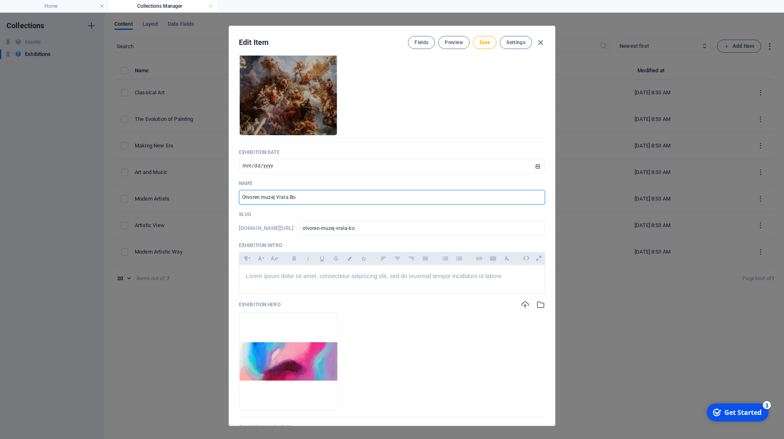
type input "otvoren-muzej-vrata-bos"
type input "Otvoren muzej [PERSON_NAME]"
type input "otvoren-muzej-vrata-bosn"
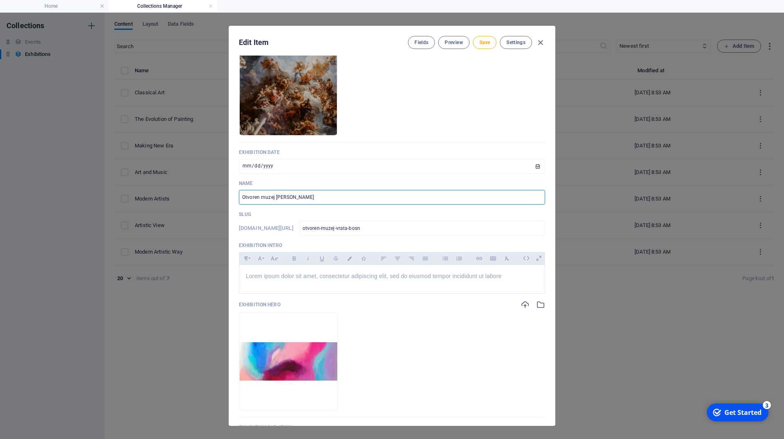
type input "Otvoren muzej Vrata Bosne"
type input "otvoren-muzej-vrata-[GEOGRAPHIC_DATA]"
type input "Otvoren muzej Vrata Bosne"
click at [275, 289] on div "Lorem ipsum dolor sit amet, consectetur adipiscing elit, sed do eiusmod tempor …" at bounding box center [391, 277] width 305 height 24
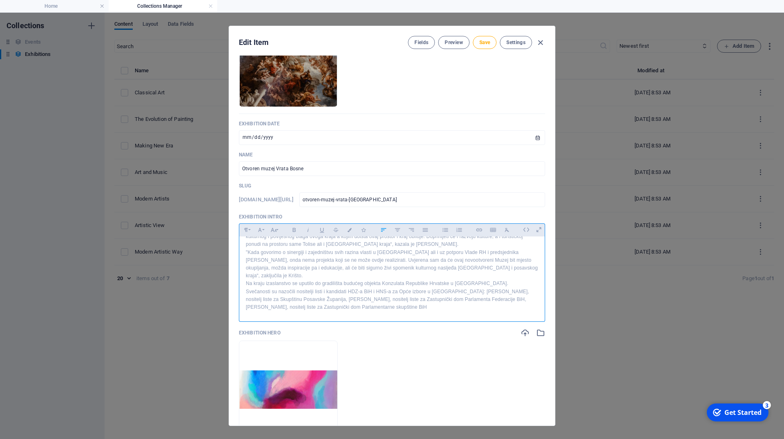
scroll to position [0, 0]
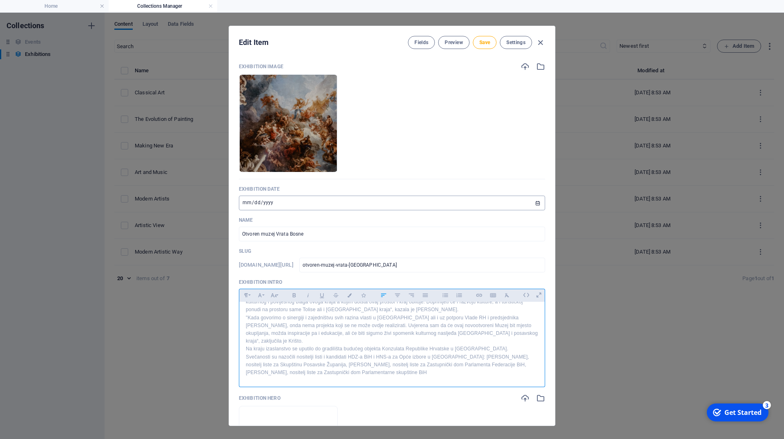
click at [301, 200] on input "[DATE]" at bounding box center [392, 202] width 306 height 15
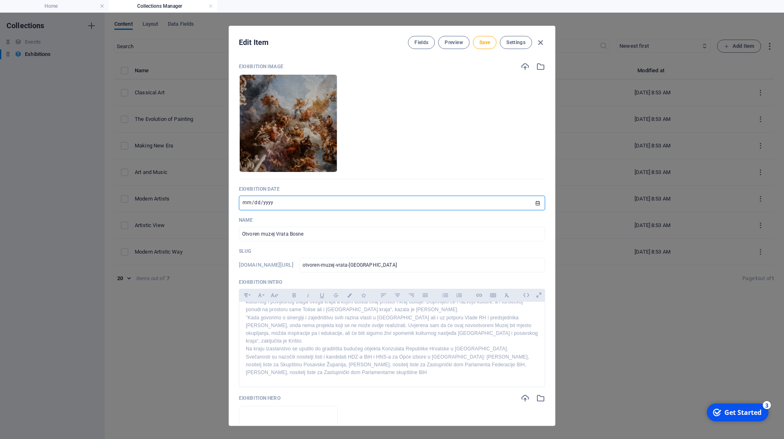
click at [531, 203] on input "[DATE]" at bounding box center [392, 202] width 306 height 15
click at [248, 202] on input "[DATE]" at bounding box center [392, 202] width 306 height 15
type input "[DATE]"
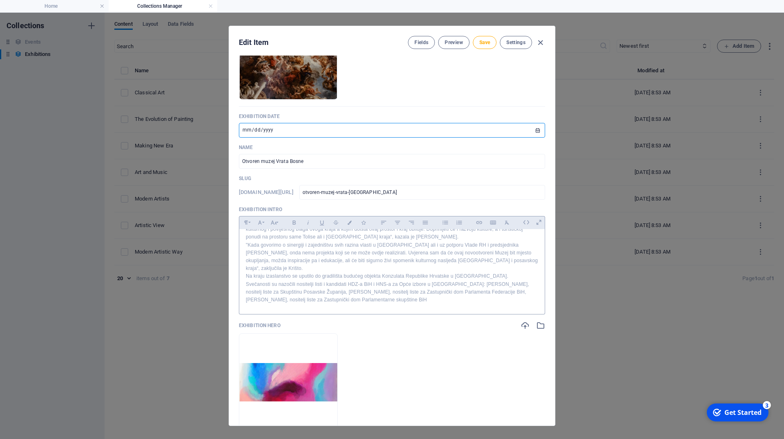
scroll to position [184, 0]
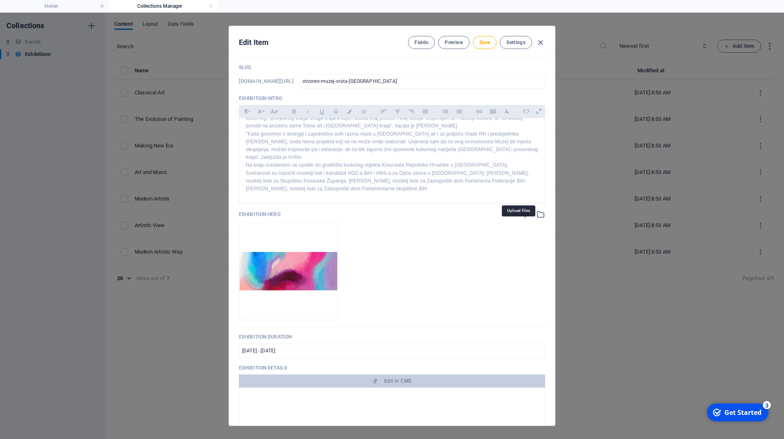
click at [520, 219] on icon "button" at bounding box center [524, 214] width 9 height 9
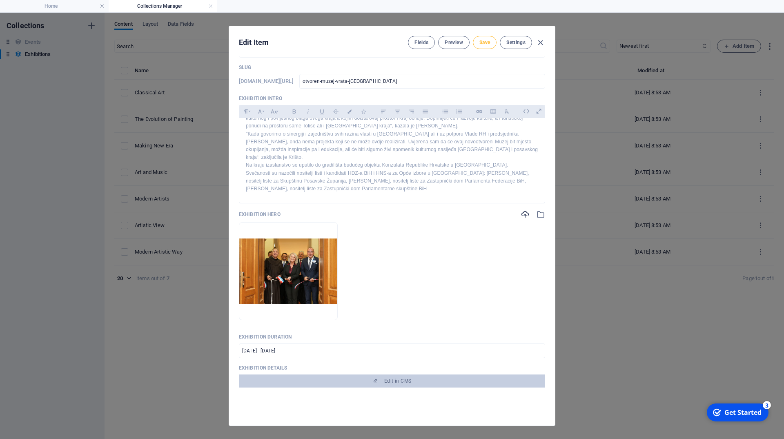
click at [480, 45] on span "Save" at bounding box center [484, 42] width 11 height 7
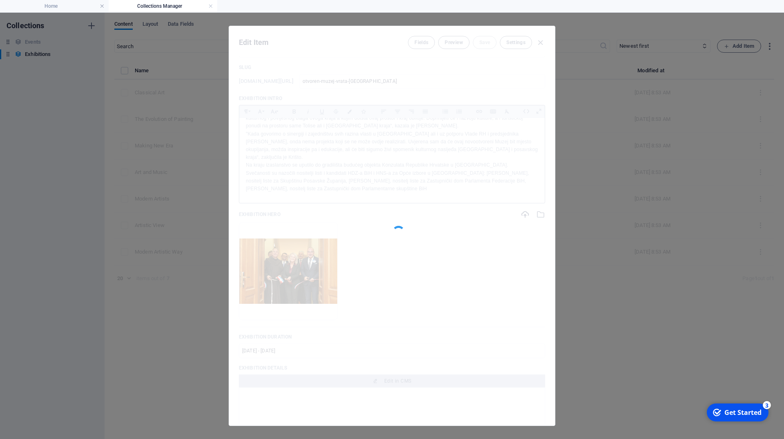
type input "otvoren-muzej-vrata-[GEOGRAPHIC_DATA]"
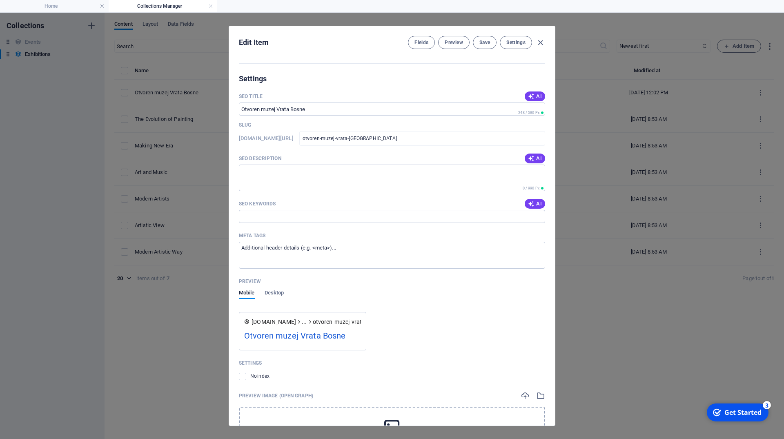
scroll to position [820, 0]
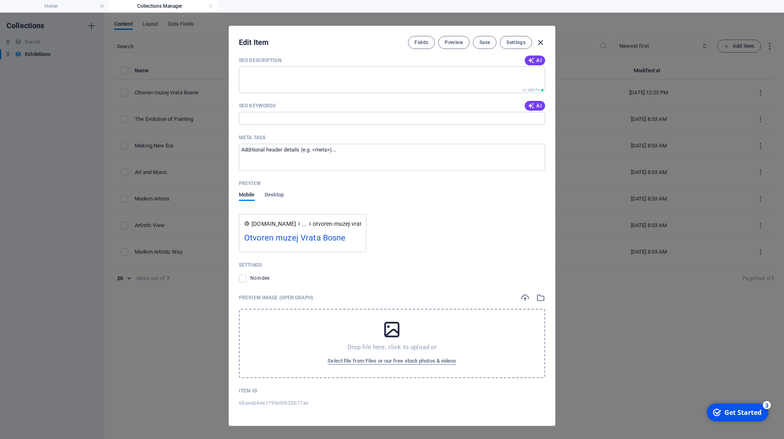
click at [538, 42] on icon "button" at bounding box center [539, 42] width 9 height 9
type input "[DATE]"
type input "otvoren-muzej-vrata-[GEOGRAPHIC_DATA]"
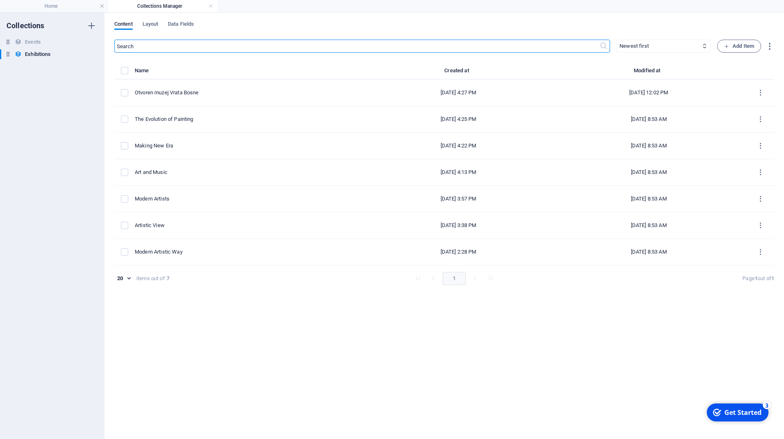
scroll to position [665, 0]
click at [211, 6] on link at bounding box center [210, 6] width 5 height 8
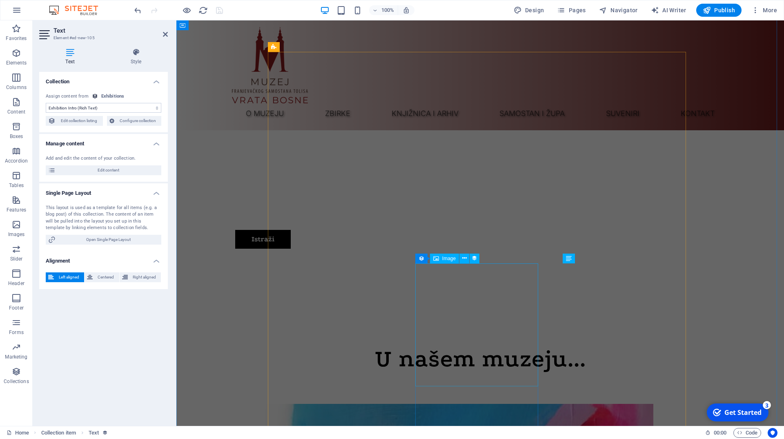
scroll to position [227, 0]
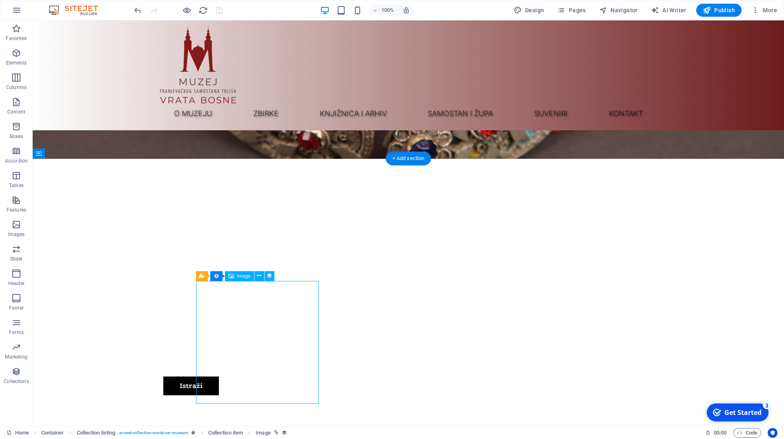
select select "exhibition-image"
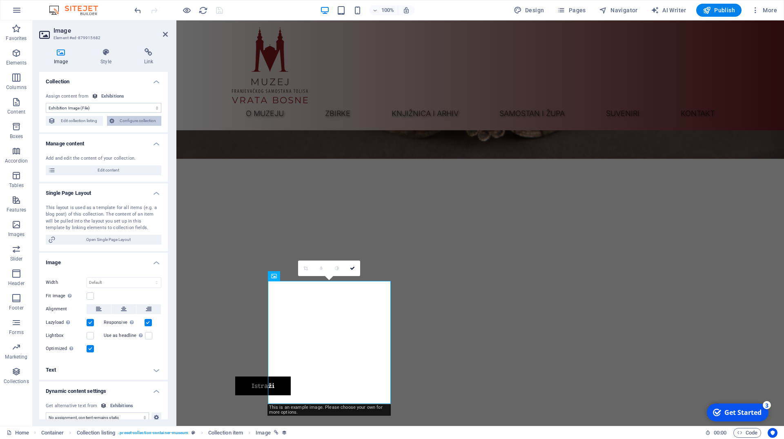
click at [131, 119] on span "Configure collection" at bounding box center [138, 121] width 42 height 10
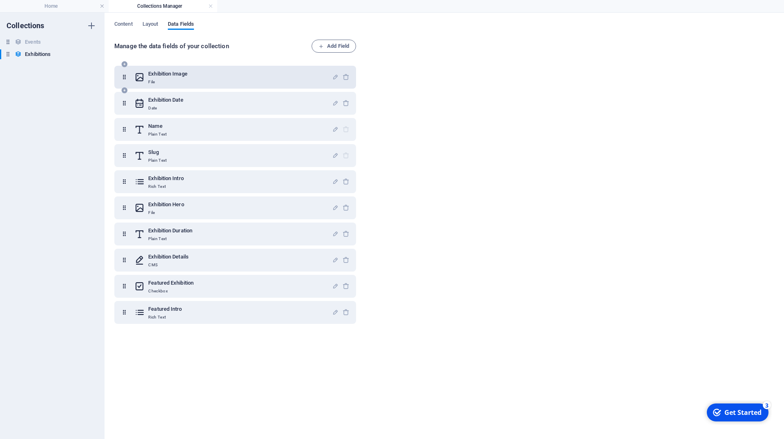
click at [194, 71] on div "Exhibition Image File" at bounding box center [233, 77] width 198 height 16
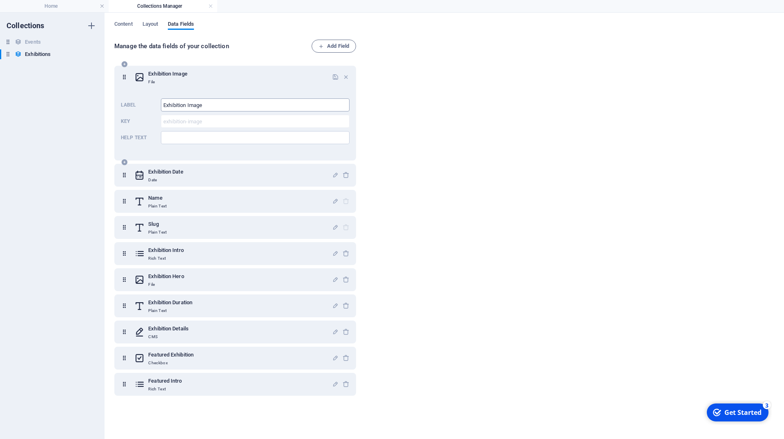
click at [208, 106] on input "Exhibition Image" at bounding box center [255, 104] width 189 height 13
click at [141, 76] on icon at bounding box center [139, 77] width 11 height 16
click at [124, 79] on icon at bounding box center [124, 77] width 7 height 16
click at [162, 74] on h6 "Exhibition Image" at bounding box center [167, 74] width 39 height 10
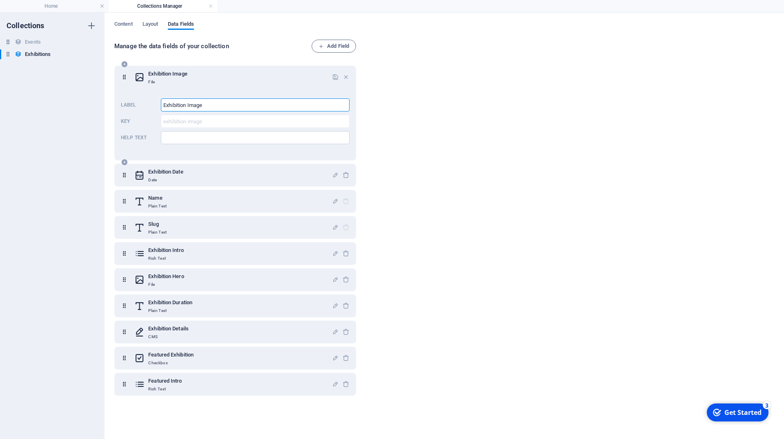
click at [191, 105] on input "Exhibition Image" at bounding box center [255, 104] width 189 height 13
click at [153, 22] on span "Layout" at bounding box center [150, 24] width 16 height 11
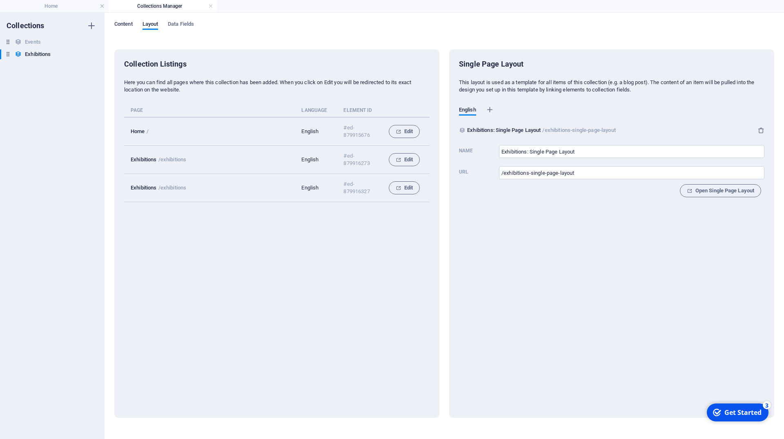
click at [120, 22] on span "Content" at bounding box center [123, 24] width 18 height 11
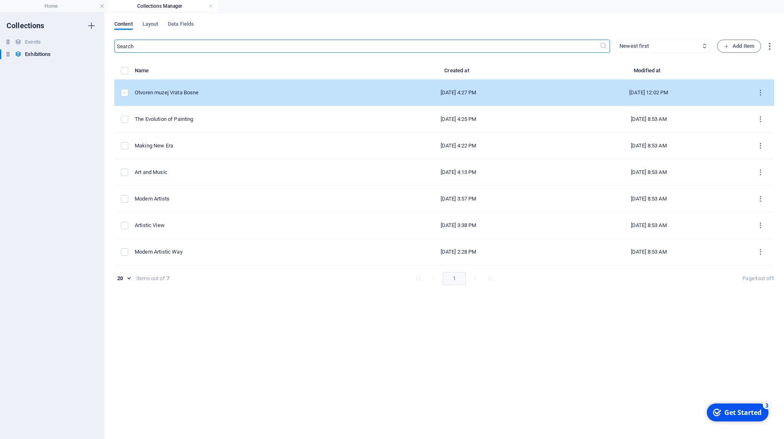
click at [127, 94] on label "items list" at bounding box center [124, 92] width 7 height 7
click at [0, 0] on input "items list" at bounding box center [0, 0] width 0 height 0
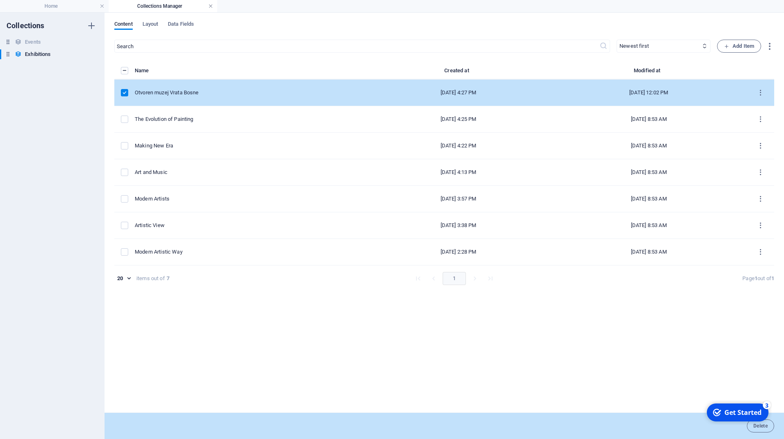
click at [209, 6] on link at bounding box center [210, 6] width 5 height 8
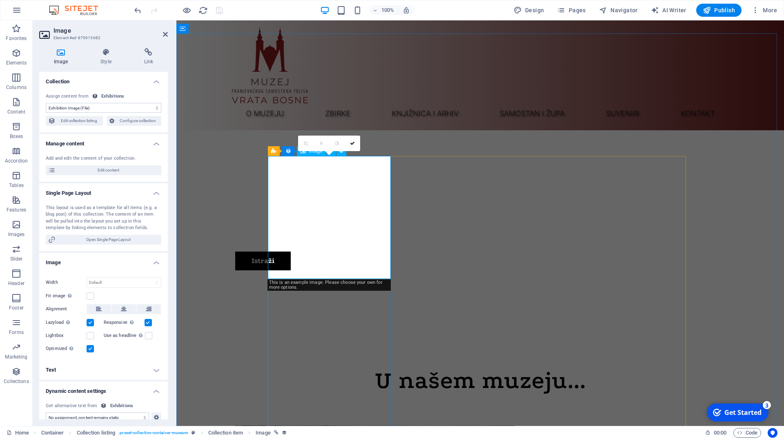
scroll to position [435, 0]
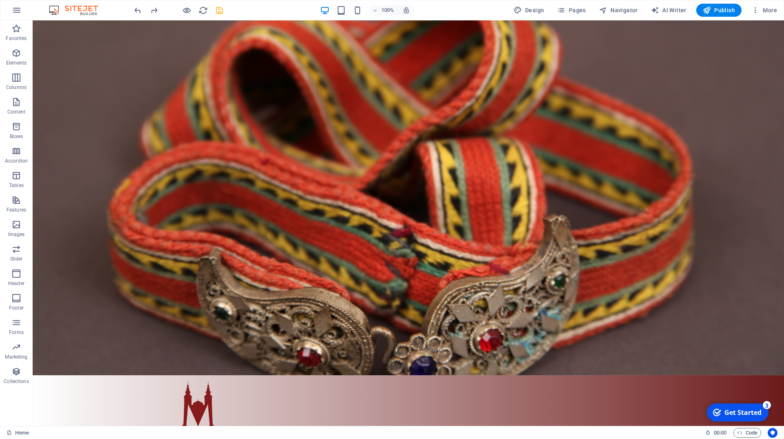
scroll to position [0, 0]
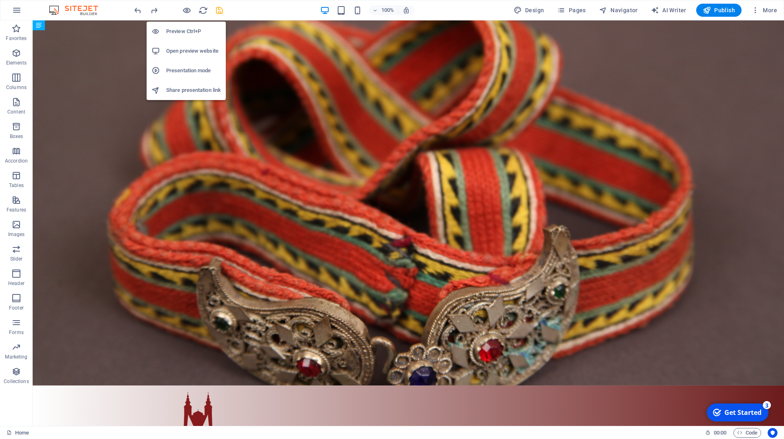
click at [175, 31] on h6 "Preview Ctrl+P" at bounding box center [193, 32] width 55 height 10
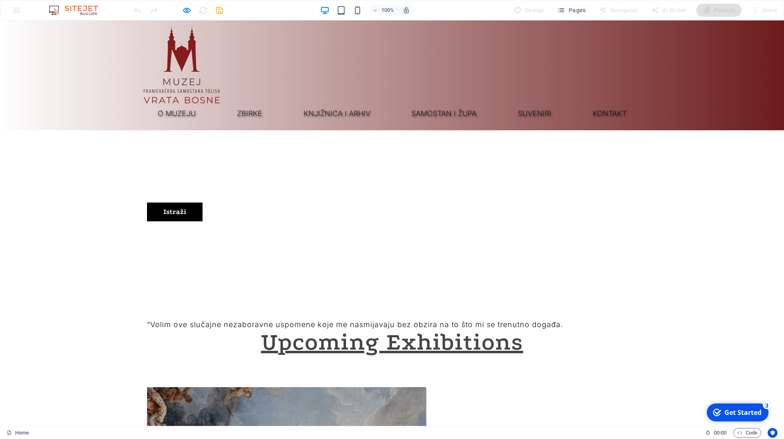
scroll to position [500, 0]
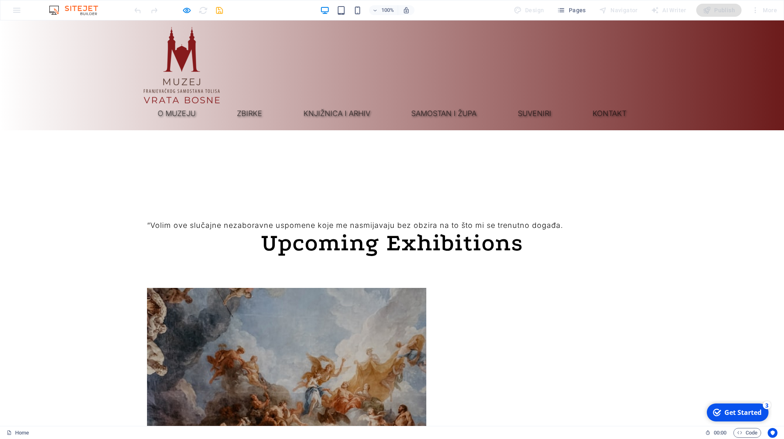
click at [199, 288] on img at bounding box center [286, 427] width 279 height 279
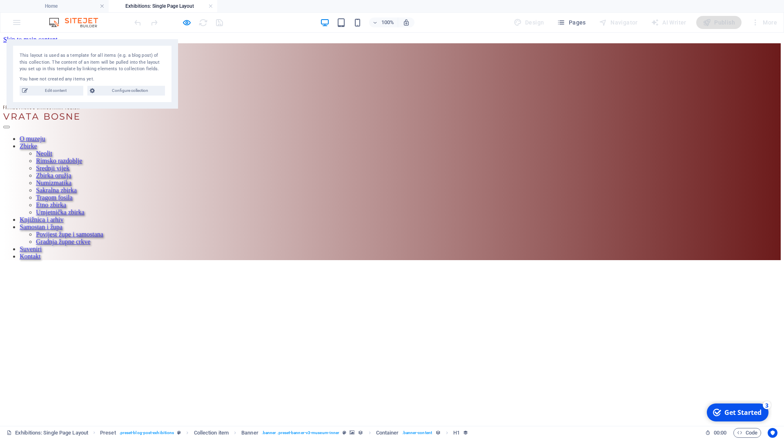
scroll to position [0, 0]
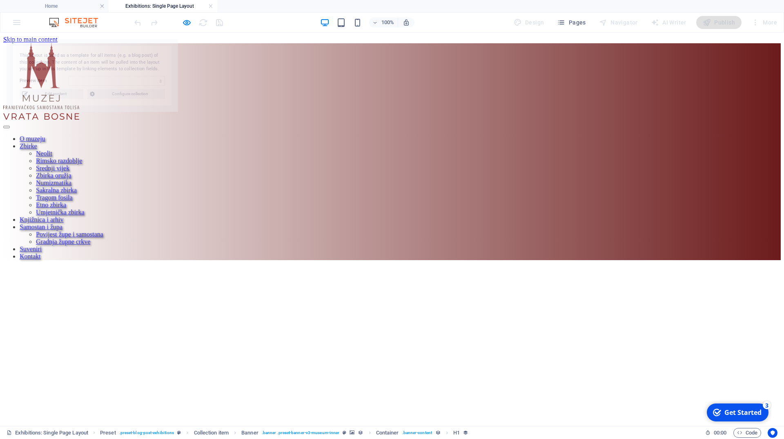
select select "68aeab4ea1190e8f620b77ae"
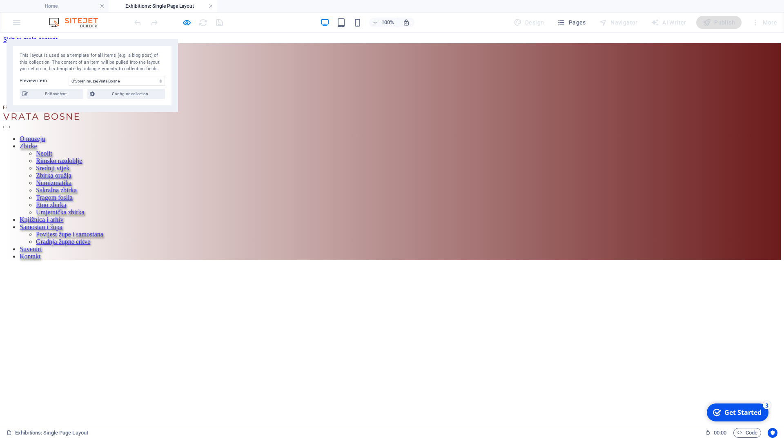
click at [209, 5] on link at bounding box center [210, 6] width 5 height 8
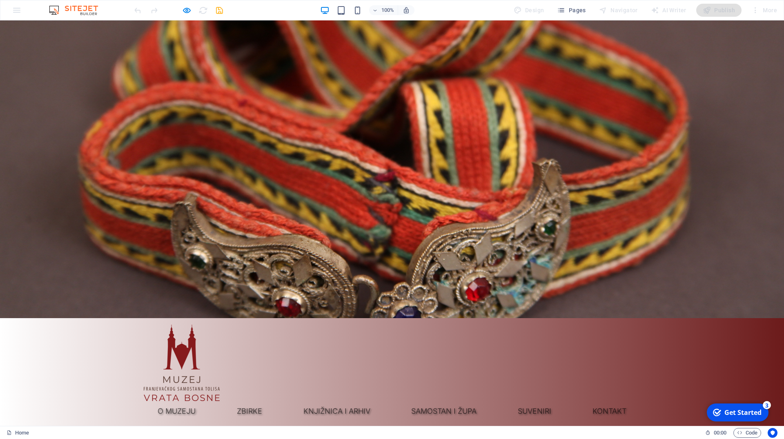
scroll to position [18, 0]
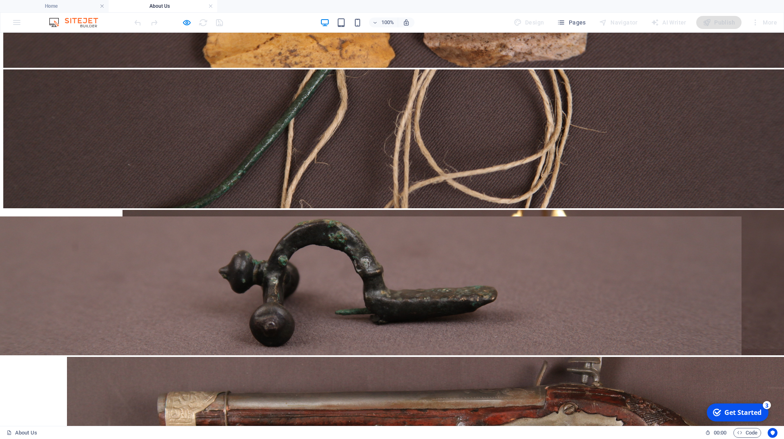
scroll to position [1582, 0]
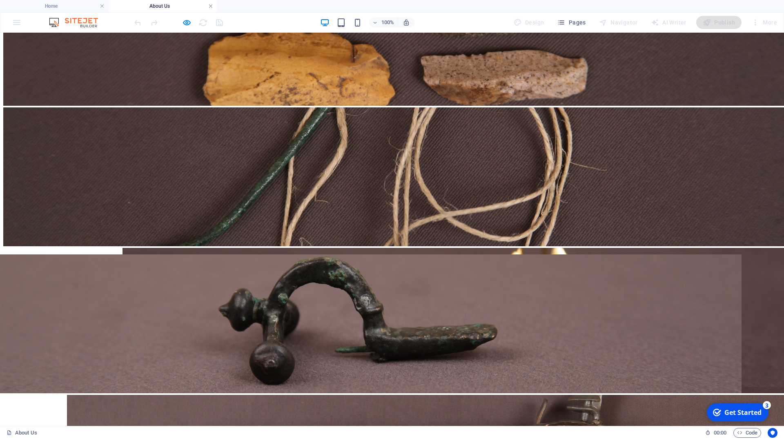
click at [213, 7] on link at bounding box center [210, 6] width 5 height 8
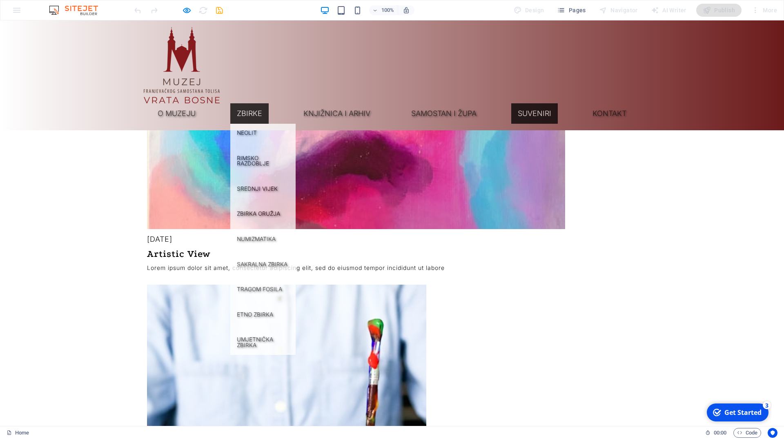
scroll to position [3299, 0]
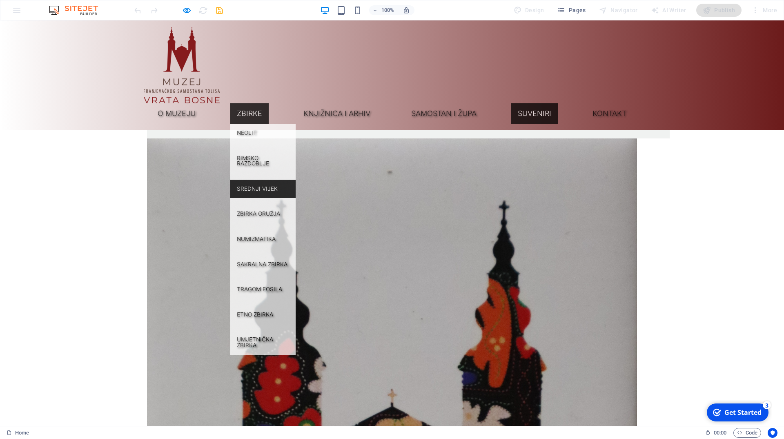
click at [295, 180] on link "Srednji vijek" at bounding box center [262, 189] width 65 height 19
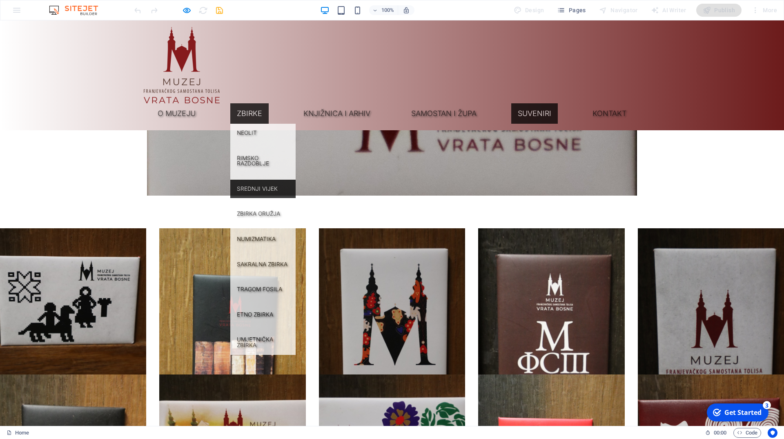
scroll to position [3978, 0]
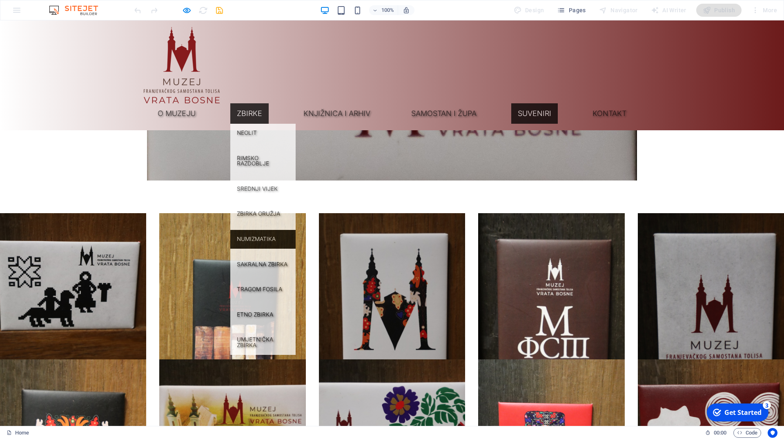
click at [295, 230] on link "Numizmatika" at bounding box center [262, 239] width 65 height 19
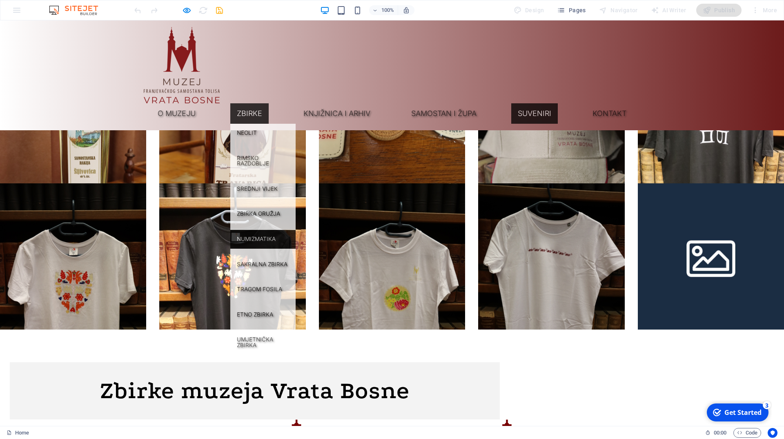
scroll to position [4779, 0]
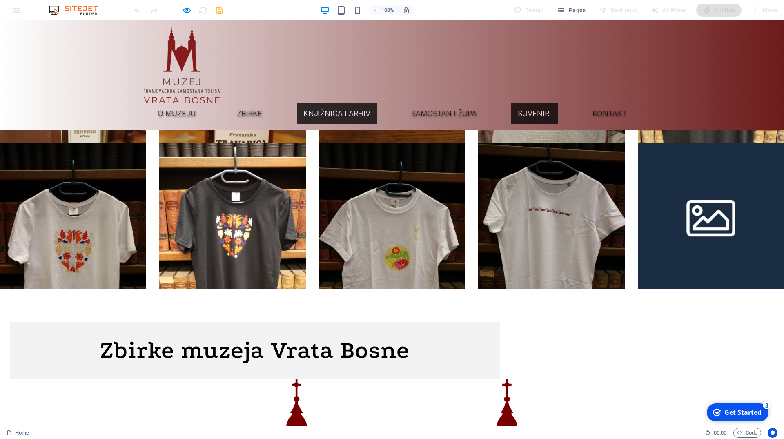
click at [377, 103] on link "Knjižnica i arhiv" at bounding box center [337, 113] width 80 height 20
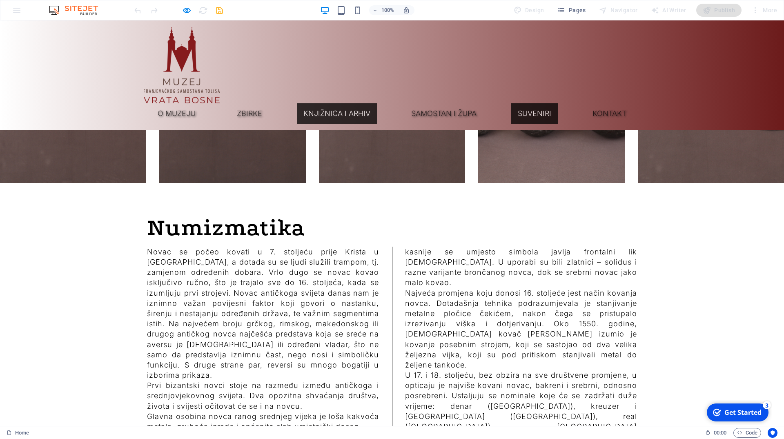
scroll to position [7026, 0]
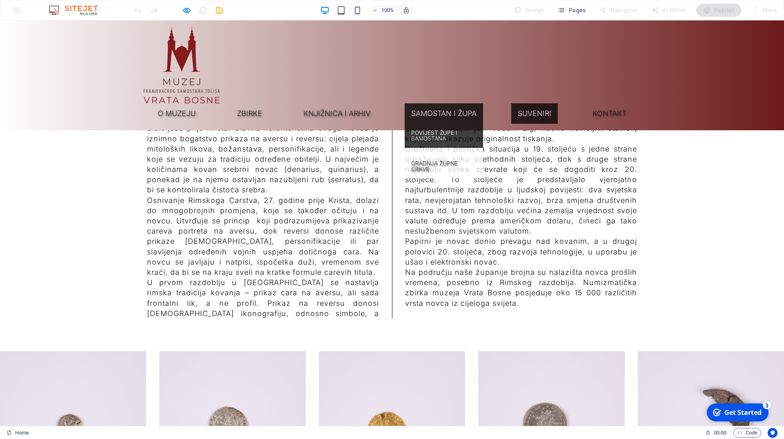
click at [459, 124] on link "Povijest župe i samostana" at bounding box center [443, 136] width 78 height 24
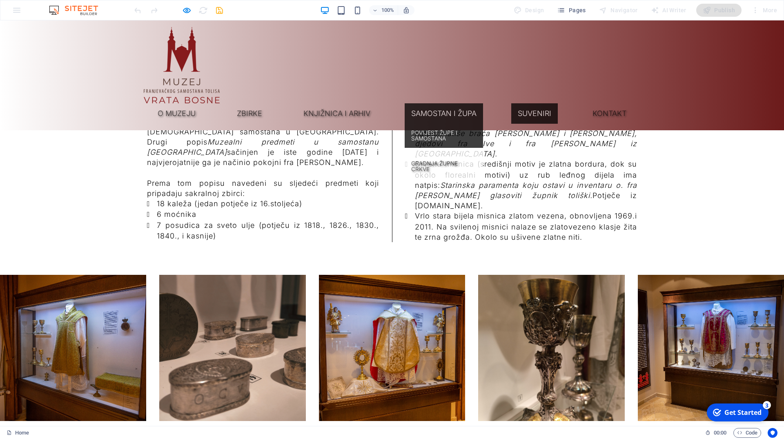
scroll to position [7633, 0]
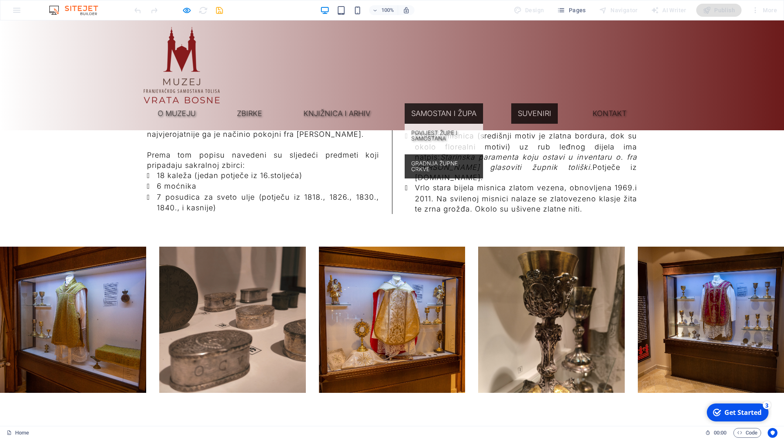
click at [451, 154] on link "Gradnja župne crkve" at bounding box center [443, 166] width 78 height 24
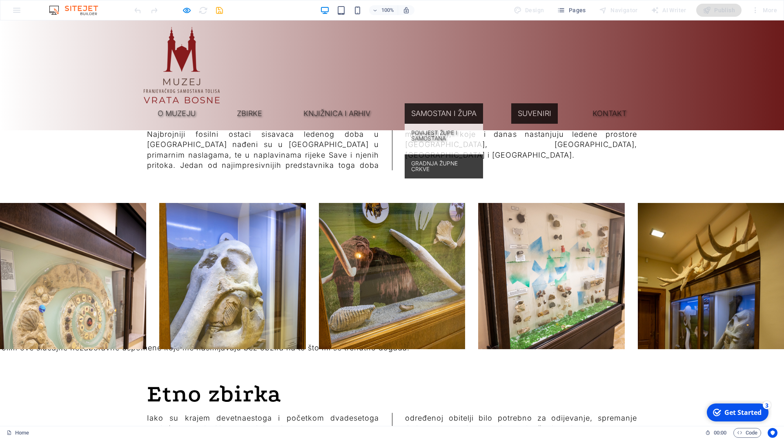
scroll to position [8080, 0]
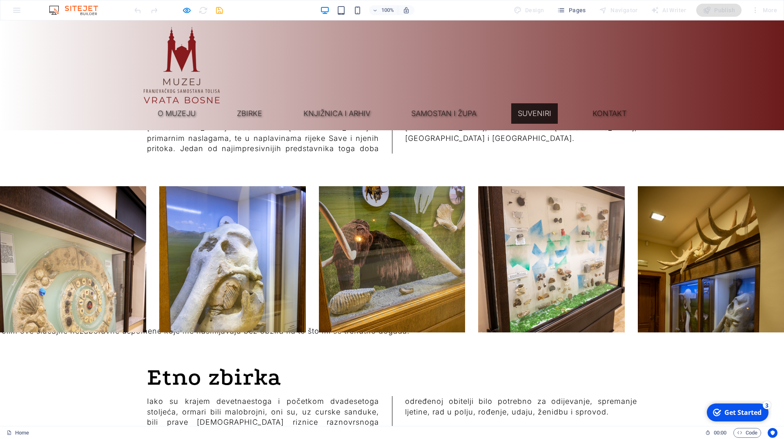
click at [558, 103] on link "Suveniri" at bounding box center [534, 113] width 47 height 20
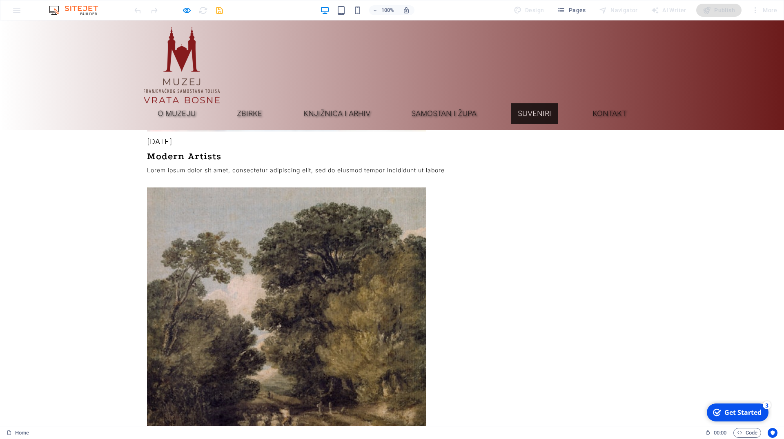
scroll to position [1993, 0]
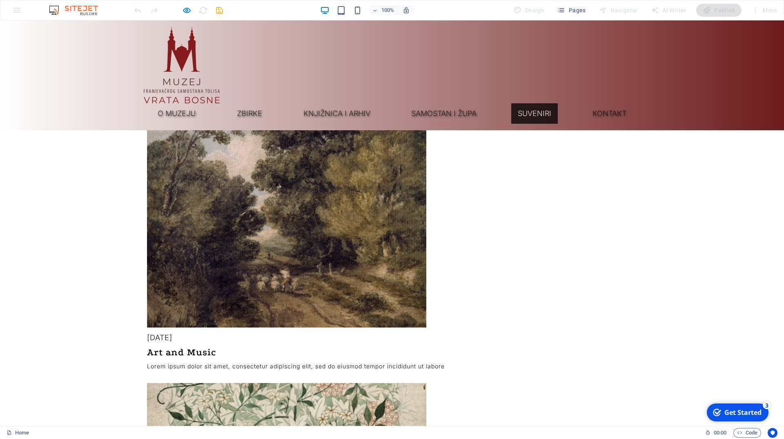
scroll to position [2409, 0]
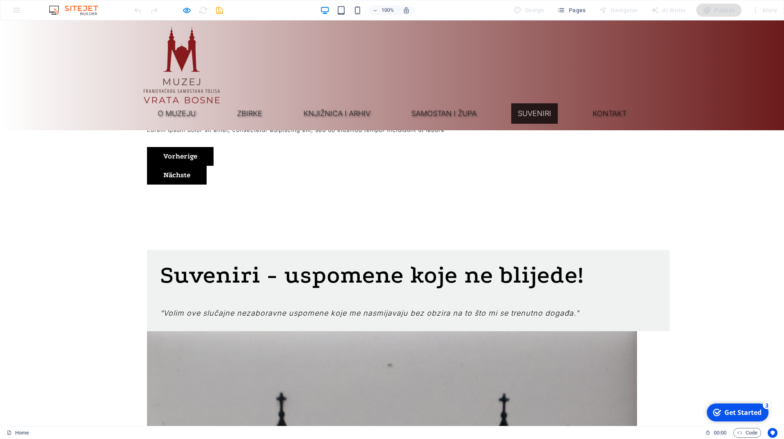
scroll to position [3117, 0]
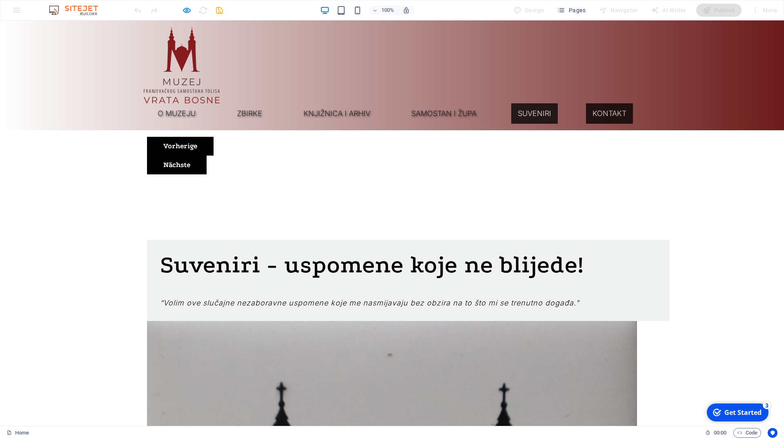
click at [618, 103] on link "Kontakt" at bounding box center [609, 113] width 47 height 20
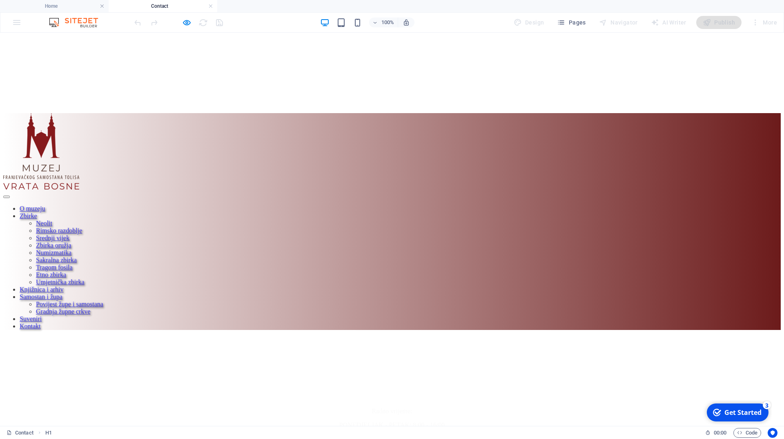
scroll to position [208, 0]
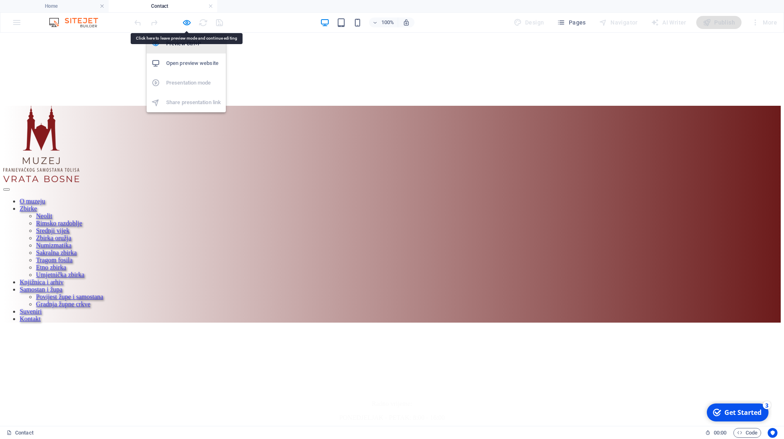
click at [189, 41] on h6 "Preview Ctrl+P" at bounding box center [193, 44] width 55 height 10
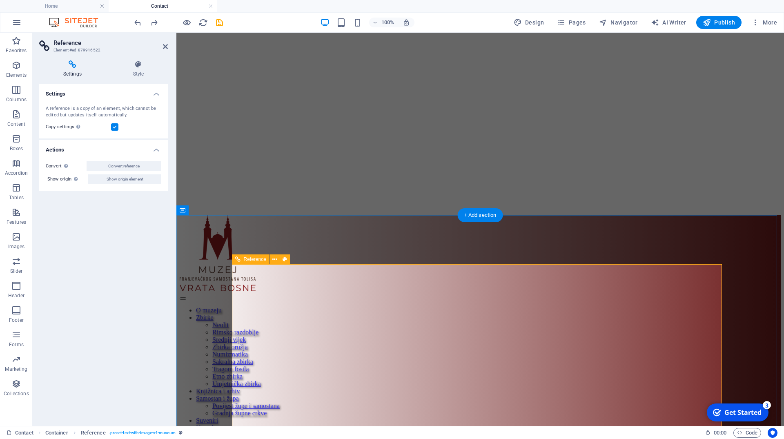
scroll to position [83, 0]
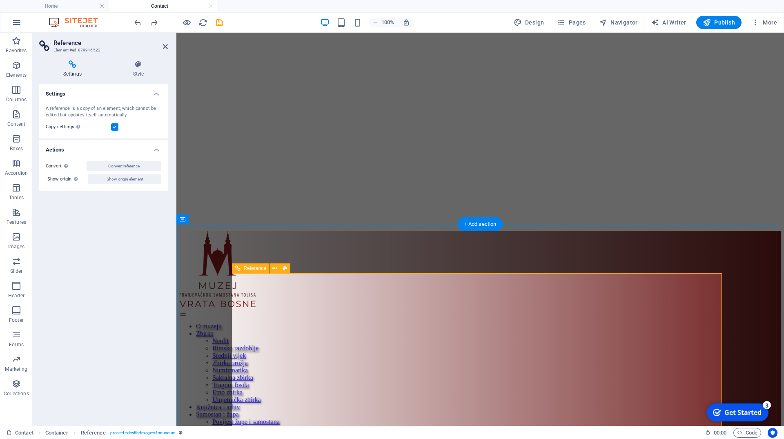
type input "f"
click at [168, 45] on aside "Reference Element #ed-879916522 Settings Style Settings A reference is a copy o…" at bounding box center [105, 229] width 144 height 393
click at [166, 49] on icon at bounding box center [165, 46] width 5 height 7
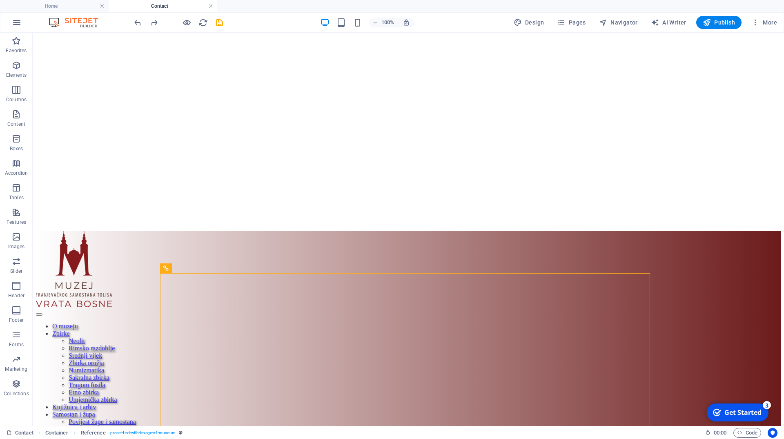
click at [209, 5] on link at bounding box center [210, 6] width 5 height 8
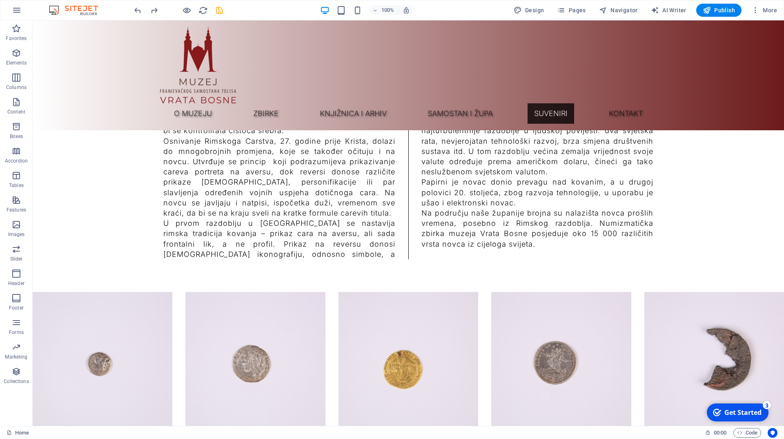
scroll to position [7286, 0]
